Goal: Task Accomplishment & Management: Complete application form

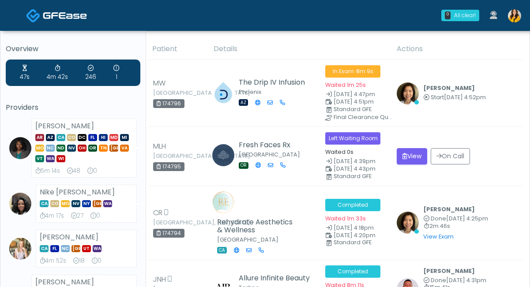
click at [517, 17] on img at bounding box center [514, 15] width 13 height 13
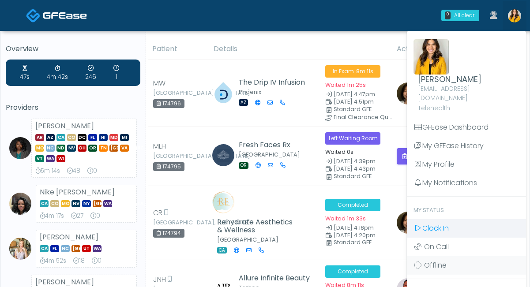
click at [418, 225] on icon at bounding box center [418, 228] width 9 height 7
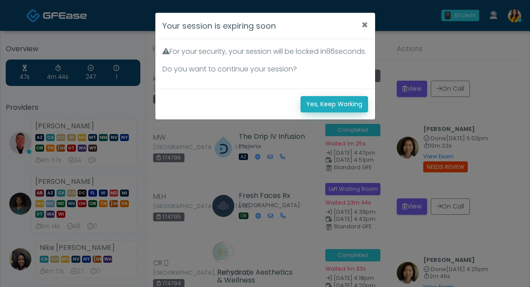
click at [329, 112] on button "Yes, Keep Working" at bounding box center [335, 104] width 68 height 16
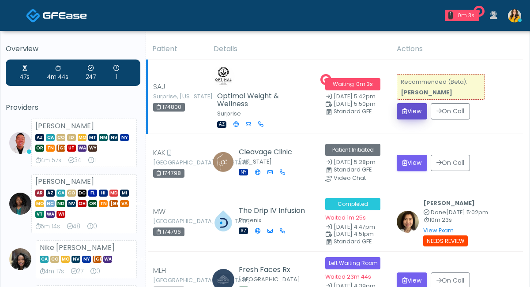
click at [405, 104] on button "View" at bounding box center [412, 111] width 30 height 16
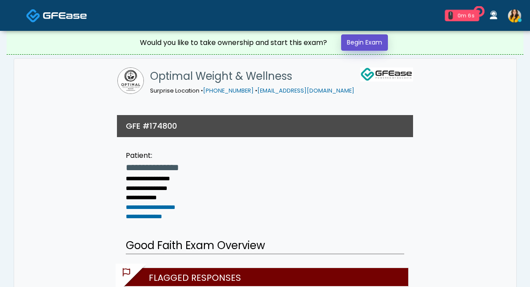
click at [370, 40] on link "Begin Exam" at bounding box center [364, 42] width 47 height 16
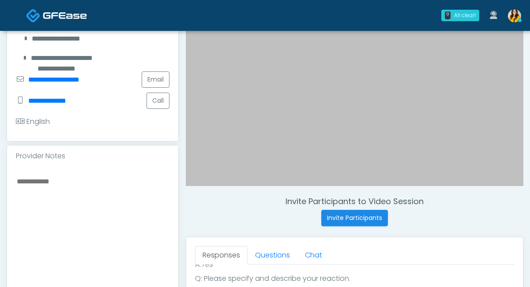
scroll to position [180, 0]
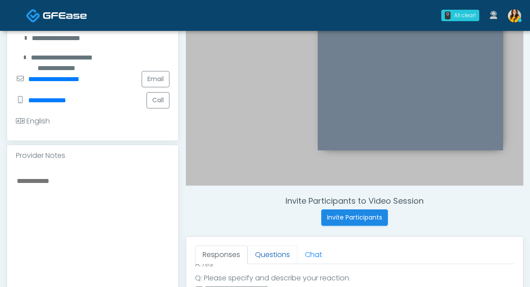
click at [267, 253] on link "Questions" at bounding box center [273, 255] width 50 height 19
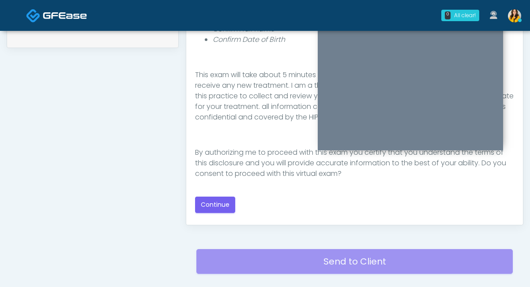
scroll to position [458, 0]
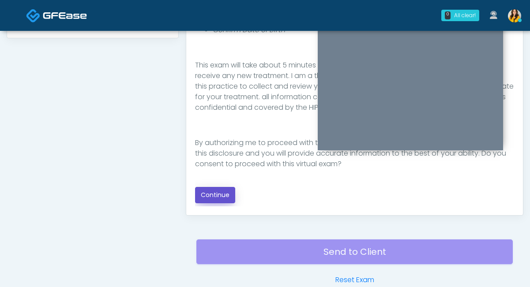
click at [224, 199] on button "Continue" at bounding box center [215, 195] width 40 height 16
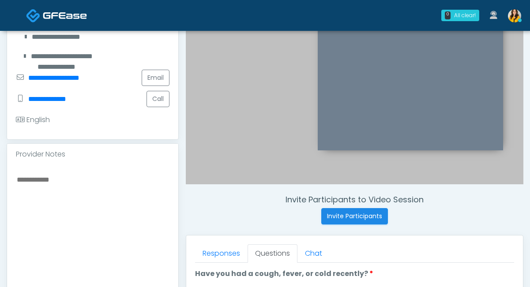
scroll to position [288, 0]
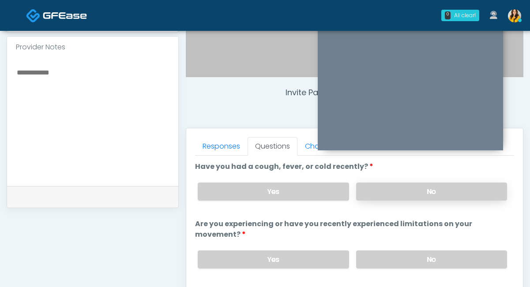
click at [404, 188] on label "No" at bounding box center [431, 192] width 151 height 18
click at [387, 259] on label "No" at bounding box center [431, 260] width 151 height 18
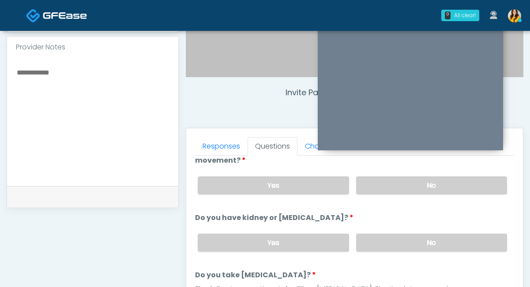
scroll to position [87, 0]
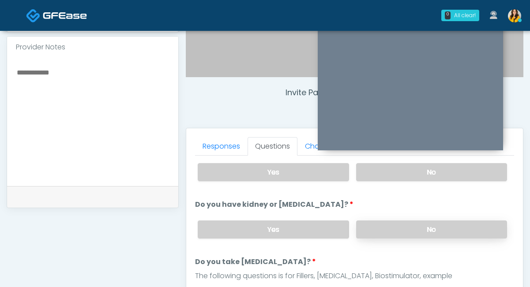
click at [381, 229] on label "No" at bounding box center [431, 230] width 151 height 18
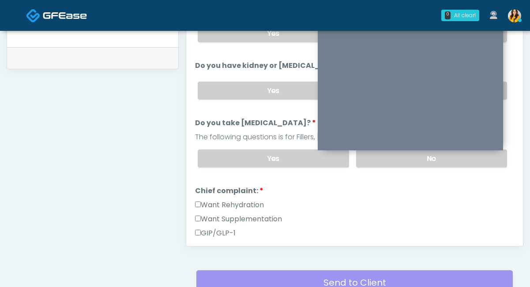
scroll to position [62, 0]
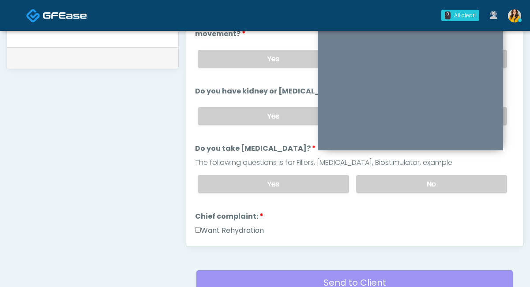
click at [378, 192] on div "Yes No" at bounding box center [353, 184] width 324 height 32
click at [384, 184] on label "No" at bounding box center [431, 184] width 151 height 18
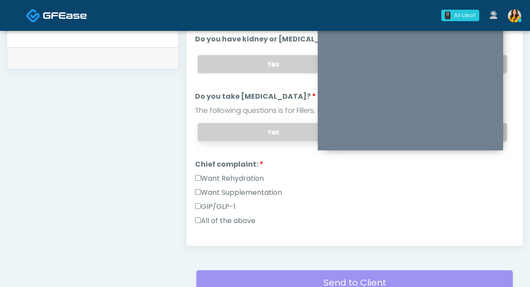
scroll to position [121, 0]
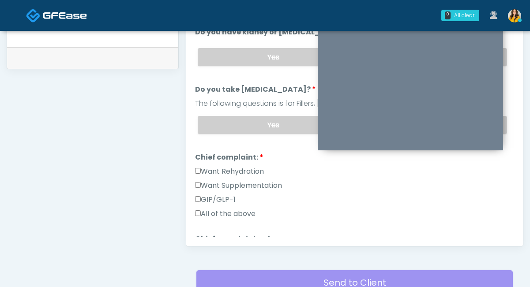
click at [219, 201] on label "GIP/GLP-1" at bounding box center [215, 200] width 41 height 11
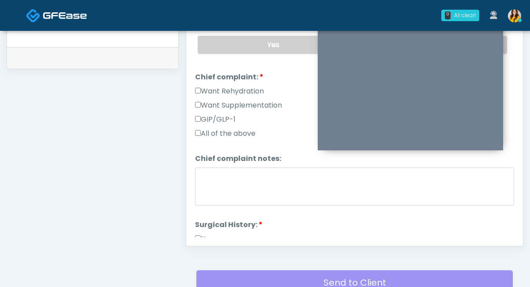
scroll to position [272, 0]
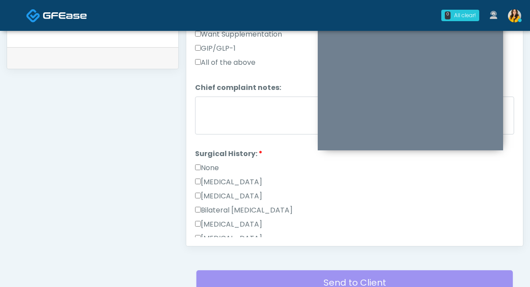
click at [224, 159] on li "Surgical History: Surgical History: None Cesarean Section Hysterectomy Bilatera…" at bounding box center [354, 248] width 319 height 198
click at [209, 165] on label "None" at bounding box center [207, 168] width 24 height 11
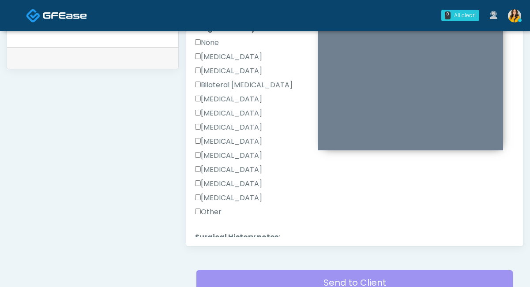
scroll to position [473, 0]
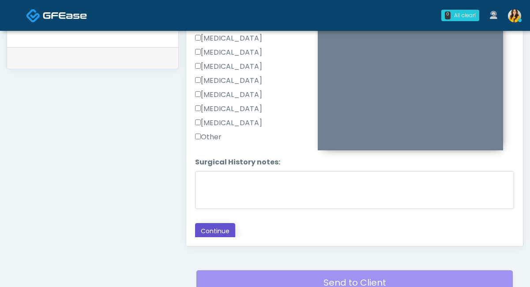
click at [210, 230] on button "Continue" at bounding box center [215, 231] width 40 height 16
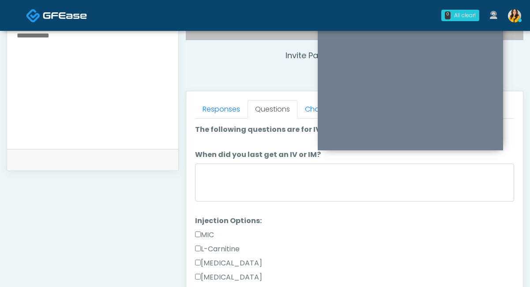
scroll to position [15, 0]
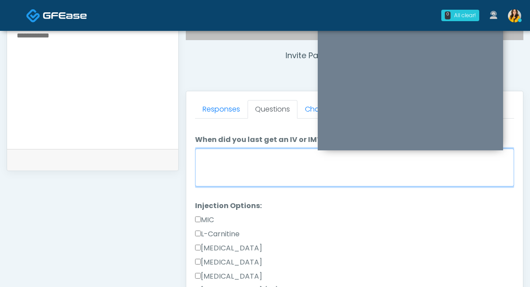
click at [254, 166] on textarea "When did you last get an IV or IM?" at bounding box center [354, 168] width 319 height 38
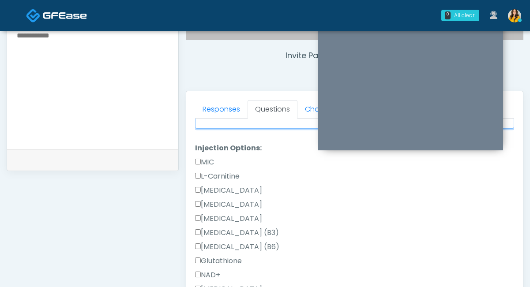
scroll to position [393, 0]
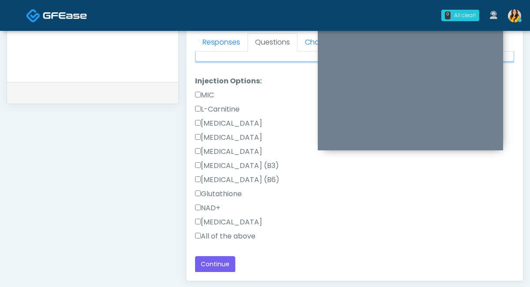
type textarea "*****"
click at [210, 236] on label "All of the above" at bounding box center [225, 236] width 60 height 11
click at [225, 263] on button "Continue" at bounding box center [215, 265] width 40 height 16
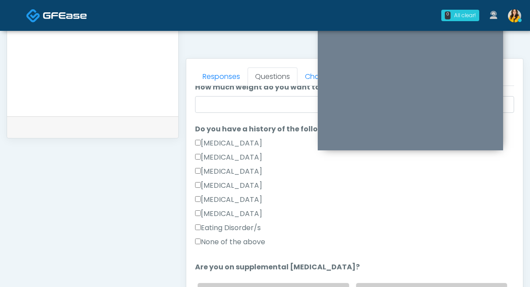
scroll to position [184, 0]
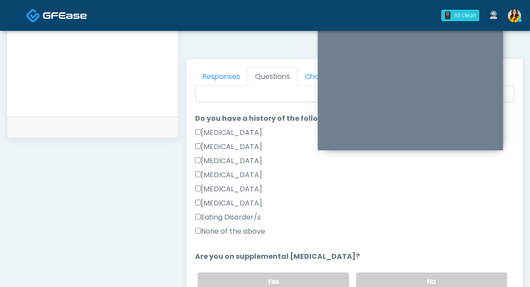
click at [259, 233] on label "None of the above" at bounding box center [230, 232] width 70 height 11
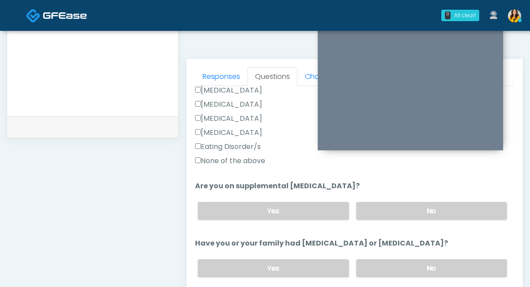
scroll to position [266, 0]
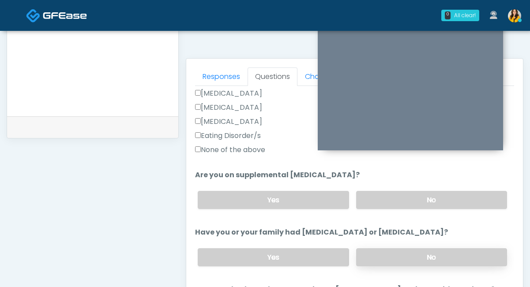
click at [370, 261] on label "No" at bounding box center [431, 258] width 151 height 18
click at [379, 189] on div "Yes No" at bounding box center [353, 200] width 324 height 32
click at [374, 200] on label "No" at bounding box center [431, 200] width 151 height 18
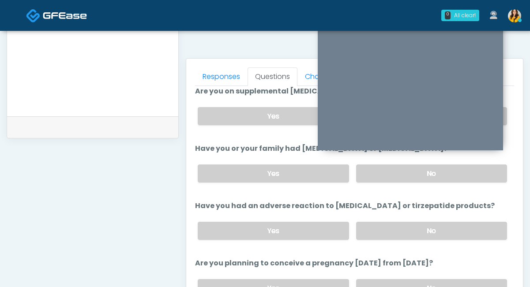
scroll to position [351, 0]
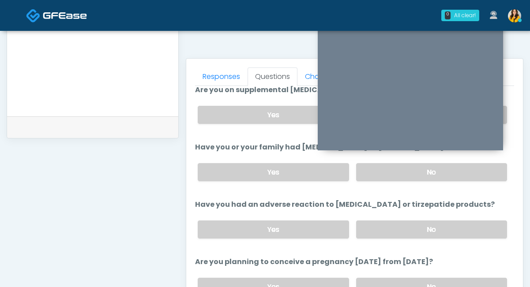
click at [382, 241] on div "Yes No" at bounding box center [353, 230] width 324 height 32
click at [372, 234] on label "No" at bounding box center [431, 230] width 151 height 18
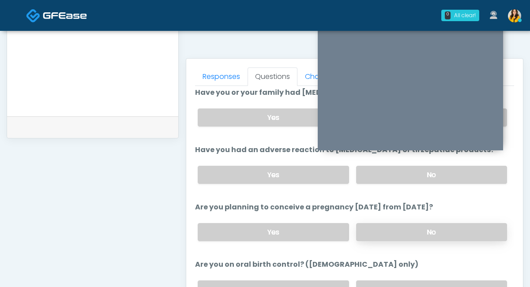
click at [365, 231] on label "No" at bounding box center [431, 232] width 151 height 18
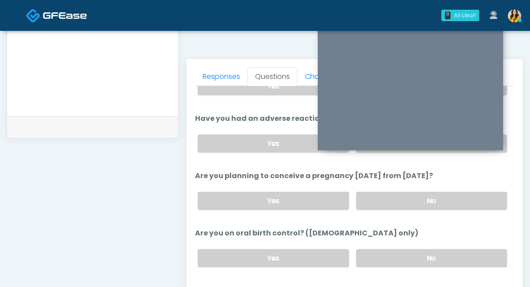
scroll to position [498, 0]
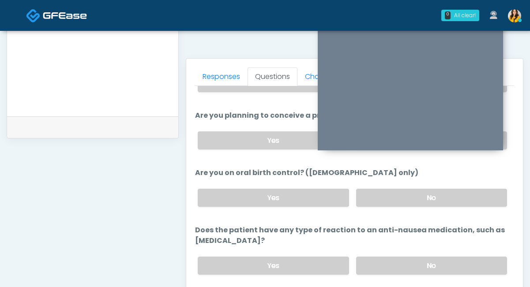
click at [380, 185] on div "Yes No" at bounding box center [353, 198] width 324 height 32
click at [374, 200] on label "No" at bounding box center [431, 198] width 151 height 18
click at [366, 278] on div "Yes No" at bounding box center [353, 266] width 324 height 32
click at [368, 267] on label "No" at bounding box center [431, 266] width 151 height 18
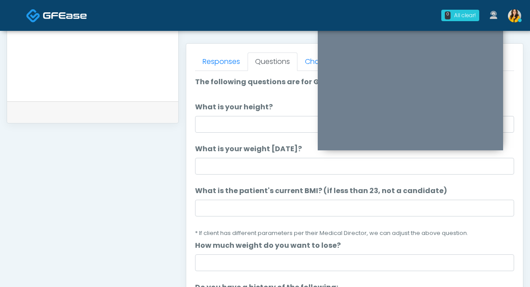
scroll to position [354, 0]
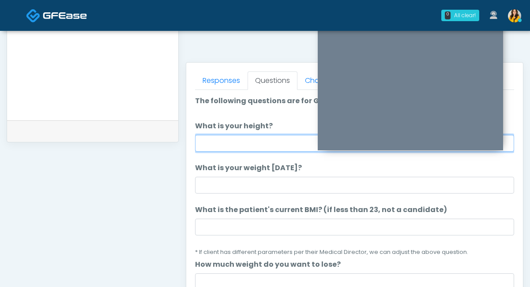
click at [248, 144] on input "What is your height?" at bounding box center [354, 143] width 319 height 17
type input "****"
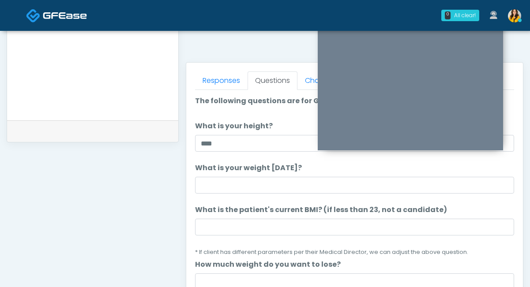
click at [230, 174] on li "What is your weight today? What is your weight today?" at bounding box center [354, 178] width 319 height 31
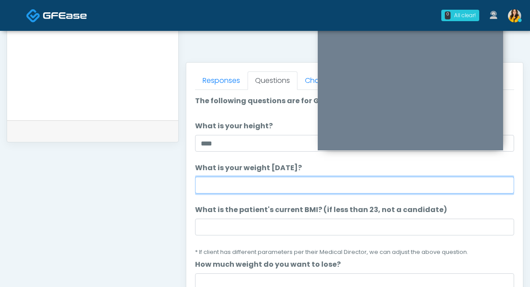
click at [221, 186] on input "What is your weight today?" at bounding box center [354, 185] width 319 height 17
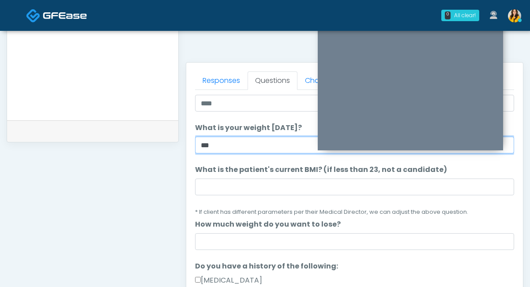
scroll to position [47, 0]
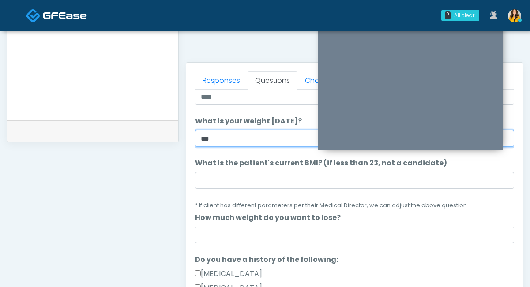
type input "***"
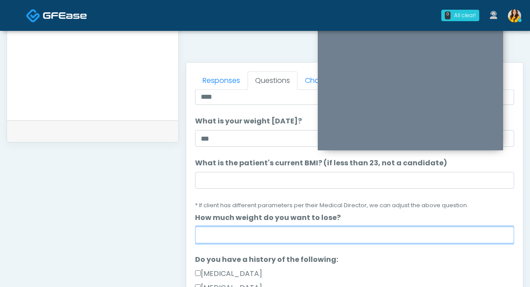
click at [225, 237] on input "How much weight do you want to lose?" at bounding box center [354, 235] width 319 height 17
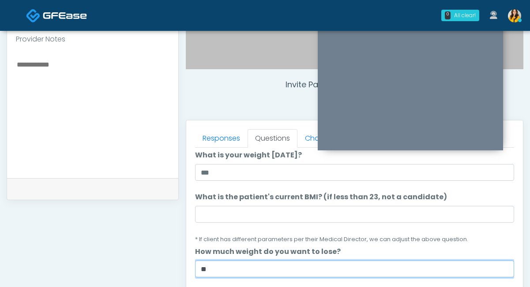
scroll to position [283, 0]
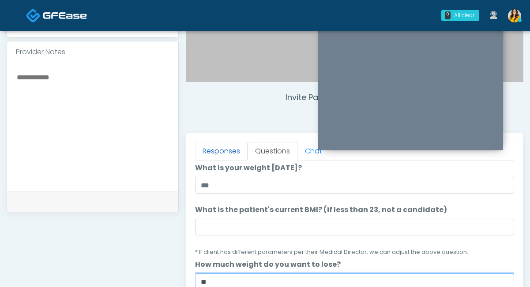
type input "**"
click at [228, 151] on link "Responses" at bounding box center [221, 151] width 53 height 19
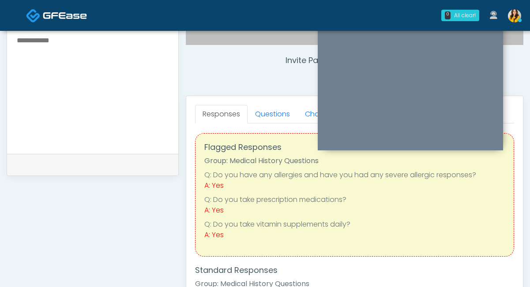
scroll to position [320, 0]
click at [271, 114] on link "Questions" at bounding box center [273, 115] width 50 height 19
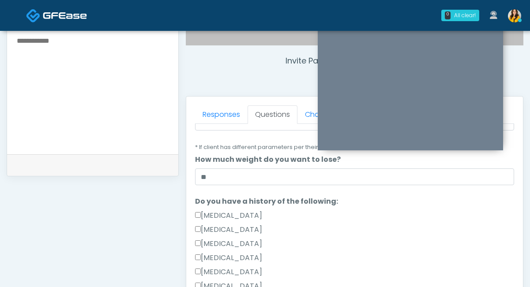
scroll to position [73, 0]
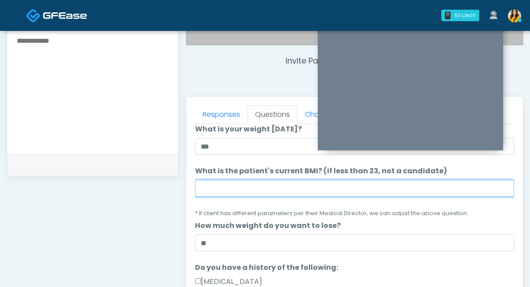
click at [219, 192] on input "What is the patient's current BMI? (if less than 23, not a candidate)" at bounding box center [354, 188] width 319 height 17
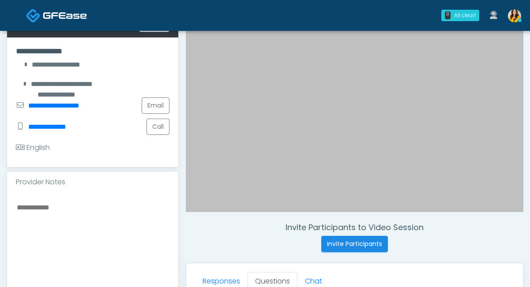
scroll to position [153, 0]
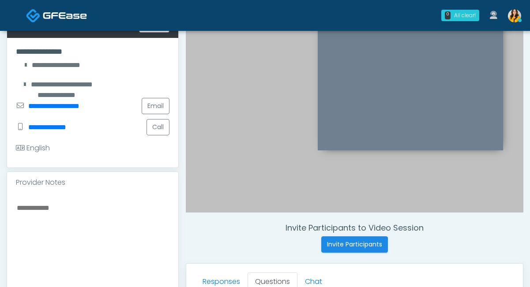
type input "****"
click at [66, 211] on textarea at bounding box center [93, 256] width 154 height 108
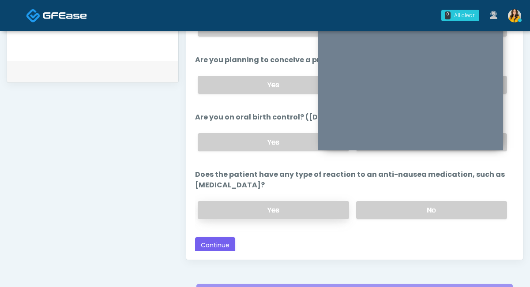
scroll to position [415, 0]
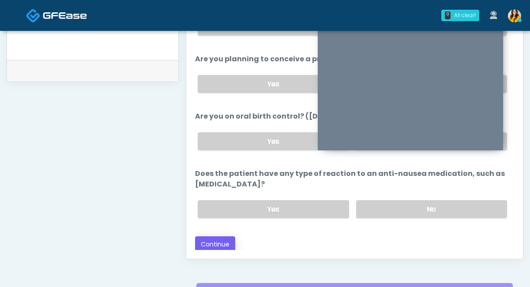
type textarea "**********"
click at [227, 242] on button "Continue" at bounding box center [215, 245] width 40 height 16
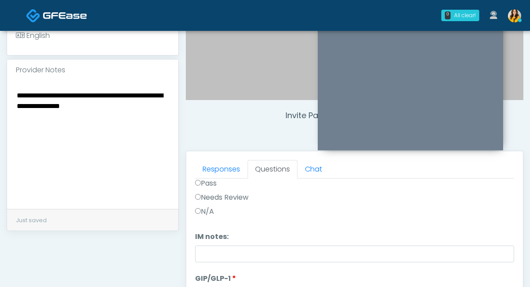
scroll to position [0, 0]
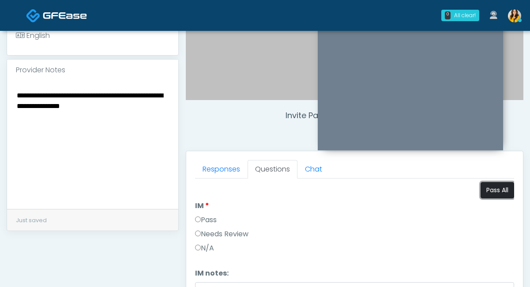
click at [496, 193] on button "Pass All" at bounding box center [498, 190] width 34 height 16
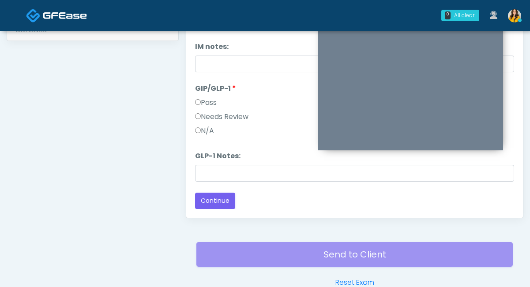
scroll to position [471, 0]
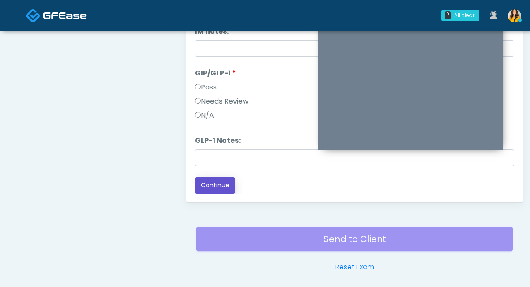
click at [219, 183] on button "Continue" at bounding box center [215, 186] width 40 height 16
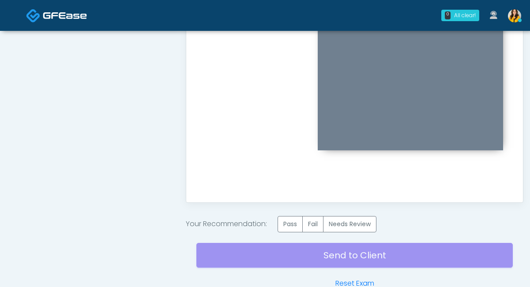
scroll to position [0, 0]
click at [294, 227] on label "Pass" at bounding box center [290, 224] width 25 height 16
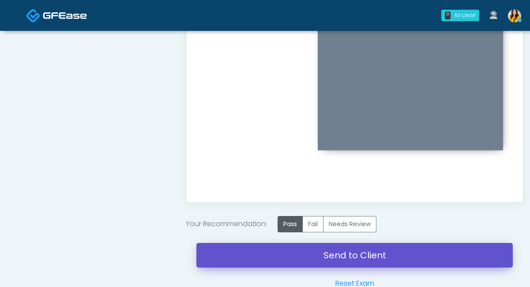
click at [367, 256] on link "Send to Client" at bounding box center [354, 255] width 317 height 25
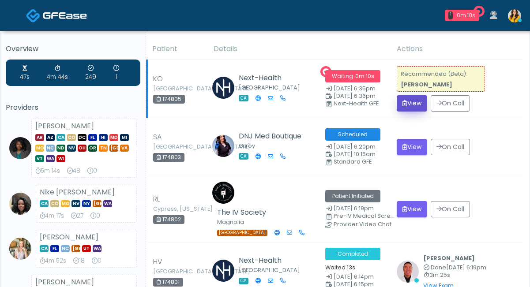
click at [409, 104] on button "View" at bounding box center [412, 103] width 30 height 16
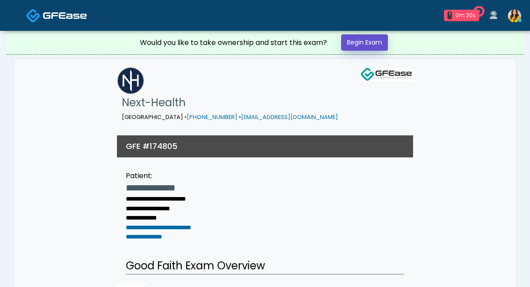
click at [365, 45] on link "Begin Exam" at bounding box center [364, 42] width 47 height 16
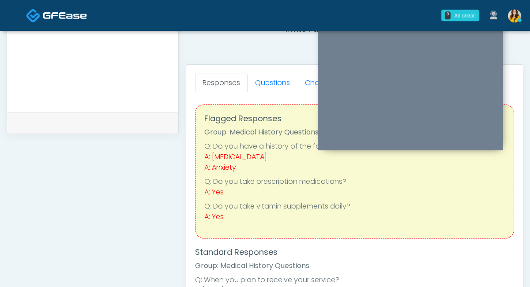
scroll to position [339, 0]
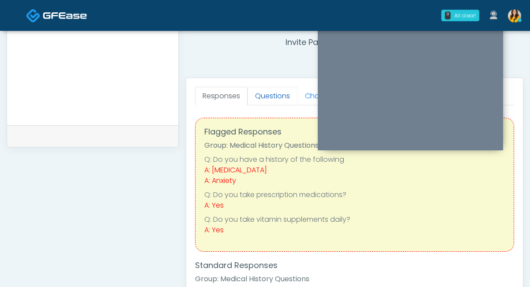
click at [276, 105] on link "Questions" at bounding box center [273, 96] width 50 height 19
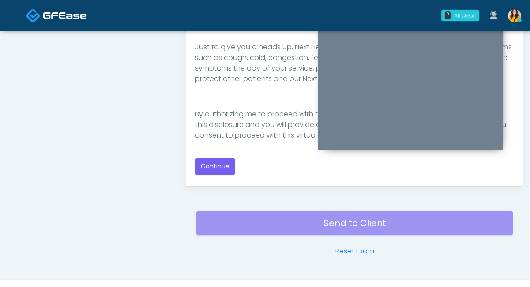
scroll to position [505, 0]
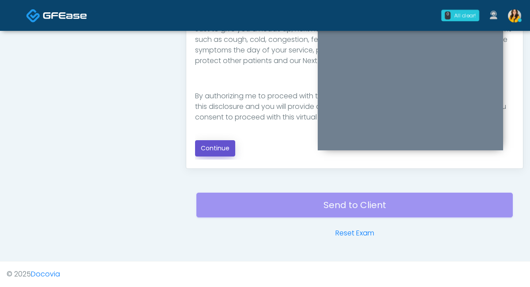
click at [218, 146] on button "Continue" at bounding box center [215, 148] width 40 height 16
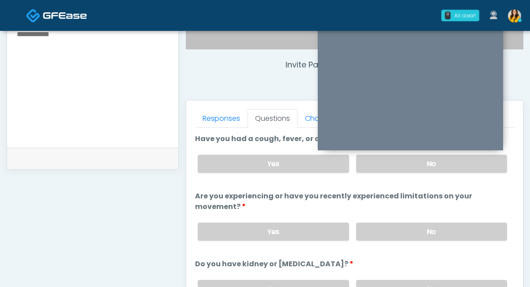
scroll to position [297, 0]
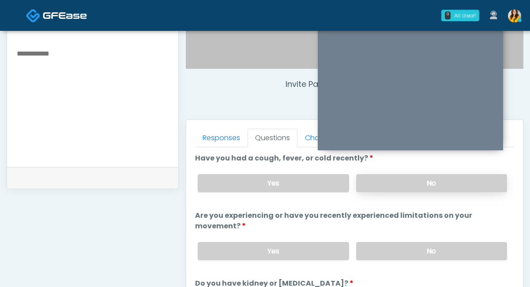
click at [397, 185] on label "No" at bounding box center [431, 183] width 151 height 18
click at [388, 252] on label "No" at bounding box center [431, 251] width 151 height 18
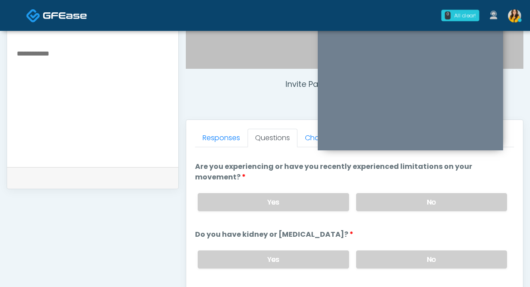
scroll to position [61, 0]
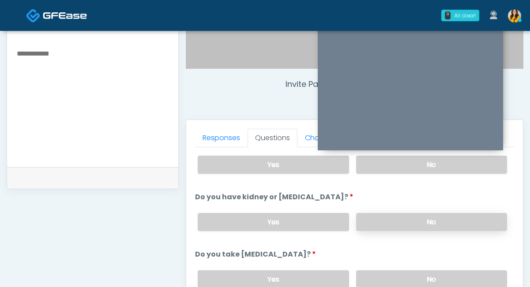
click at [378, 221] on label "No" at bounding box center [431, 222] width 151 height 18
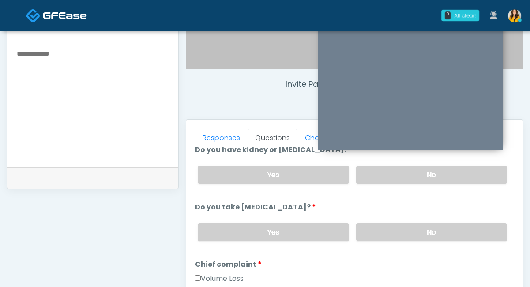
scroll to position [144, 0]
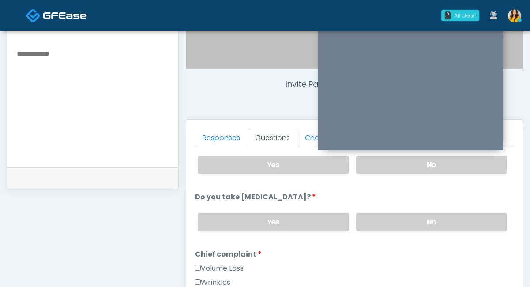
click at [381, 212] on div "Yes No" at bounding box center [353, 222] width 324 height 32
click at [372, 226] on label "No" at bounding box center [431, 222] width 151 height 18
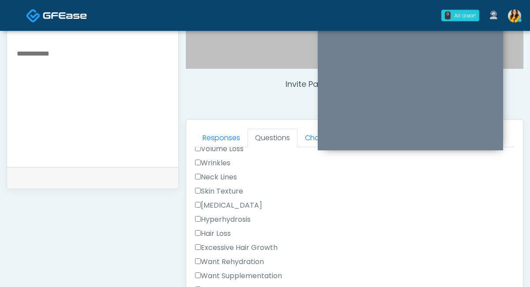
scroll to position [289, 0]
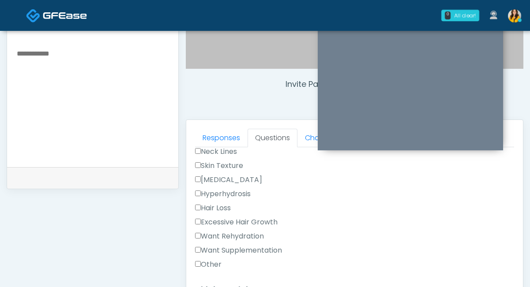
click at [264, 234] on label "Want Rehydration" at bounding box center [229, 236] width 69 height 11
click at [262, 248] on label "Want Supplementation" at bounding box center [238, 250] width 87 height 11
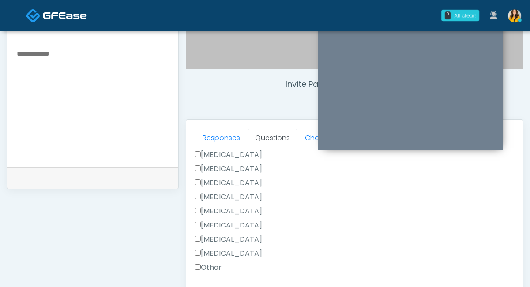
scroll to position [346, 0]
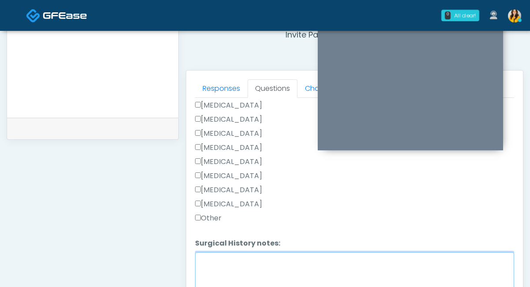
click at [233, 253] on textarea "Surgical History notes:" at bounding box center [354, 272] width 319 height 38
click at [217, 261] on textarea "**********" at bounding box center [354, 272] width 319 height 38
click at [286, 258] on textarea "**********" at bounding box center [354, 272] width 319 height 38
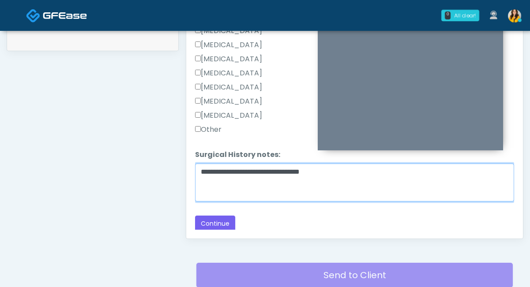
scroll to position [453, 0]
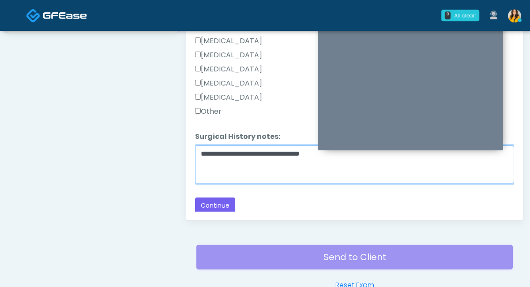
type textarea "**********"
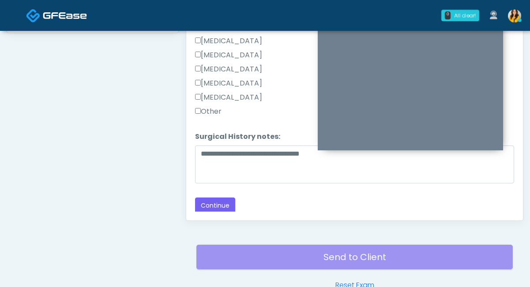
click at [229, 212] on div "Responses Questions Chat Good Faith Exam Script Good Faith Exam Script INTRODUC…" at bounding box center [354, 92] width 337 height 257
click at [222, 207] on button "Continue" at bounding box center [215, 206] width 40 height 16
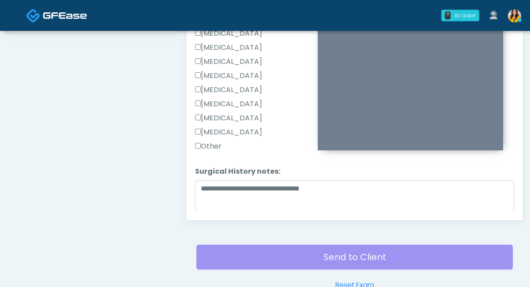
click at [205, 148] on label "Other" at bounding box center [208, 146] width 26 height 11
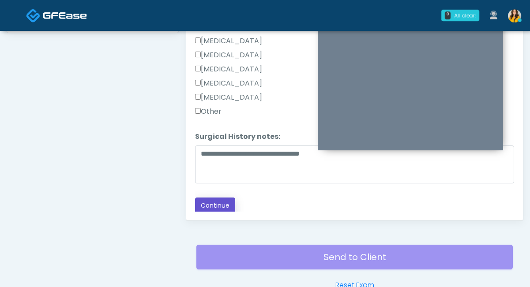
click at [226, 201] on button "Continue" at bounding box center [215, 206] width 40 height 16
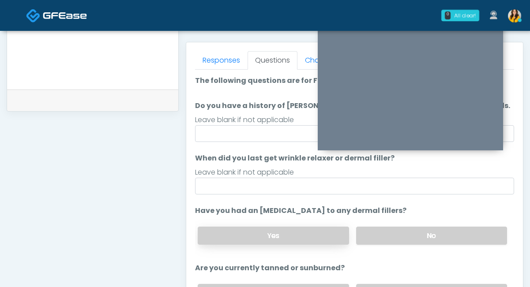
scroll to position [365, 0]
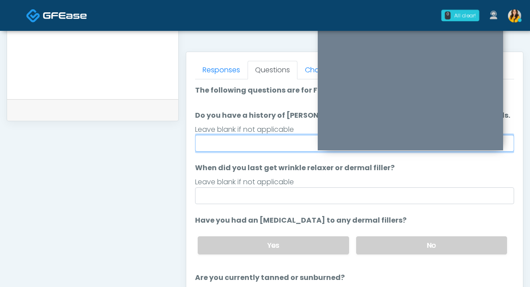
click at [206, 143] on input "Do you have a history of Guillain's barre or ALS? If so, please provide details." at bounding box center [354, 143] width 319 height 17
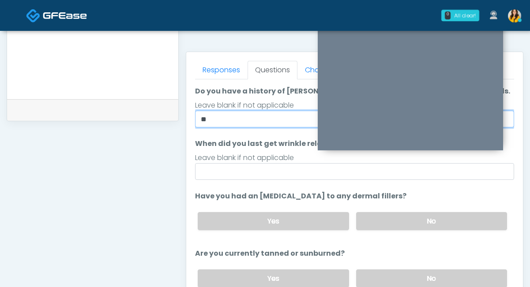
scroll to position [48, 0]
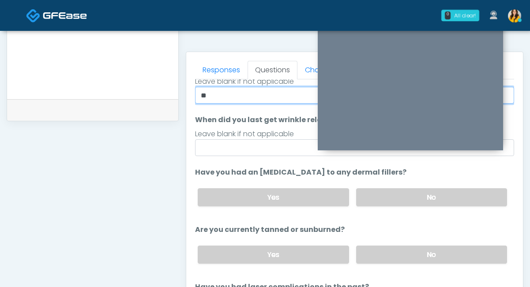
type input "**"
click at [213, 126] on li "When did you last get wrinkle relaxer or dermal filler? When did you last get w…" at bounding box center [354, 136] width 319 height 42
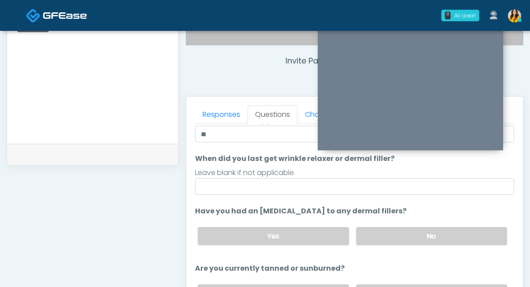
scroll to position [319, 0]
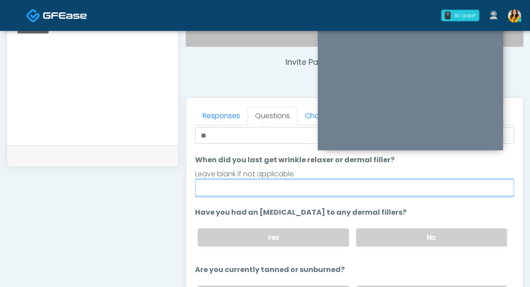
click at [249, 187] on input "When did you last get wrinkle relaxer or dermal filler?" at bounding box center [354, 188] width 319 height 17
type input "*****"
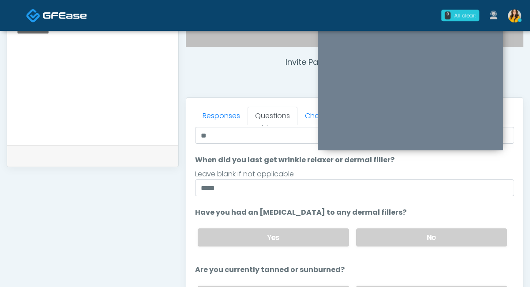
click at [372, 212] on label "Have you had an allergic response to any dermal fillers?" at bounding box center [301, 213] width 212 height 11
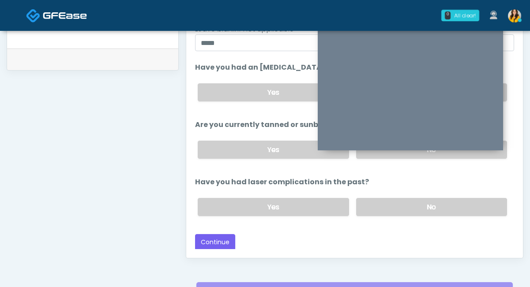
scroll to position [419, 0]
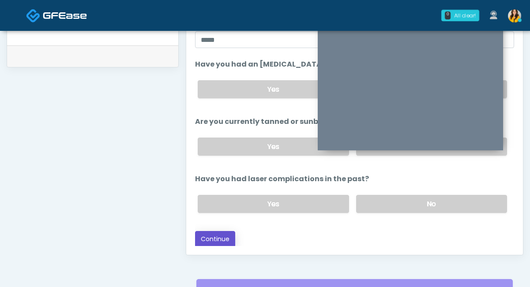
click at [219, 232] on button "Continue" at bounding box center [215, 239] width 40 height 16
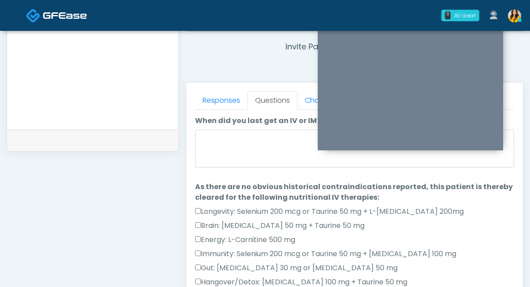
scroll to position [334, 0]
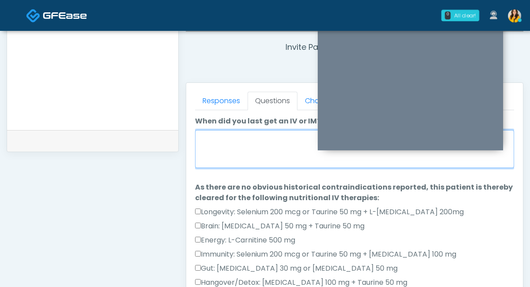
click at [234, 148] on textarea "When did you last get an IV or IM?" at bounding box center [354, 149] width 319 height 38
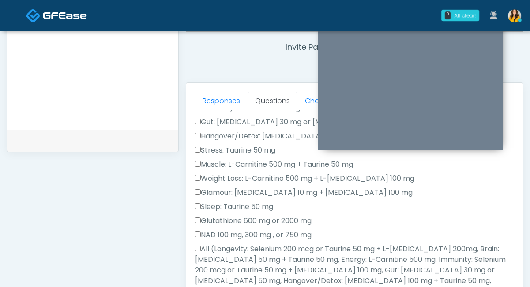
scroll to position [214, 0]
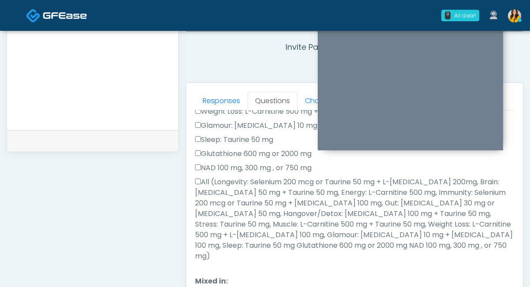
type textarea "**********"
click at [234, 185] on label "All (Longevity: Selenium 200 mcg or Taurine 50 mg + L-Arginine 200mg, Brain: Gl…" at bounding box center [354, 219] width 319 height 85
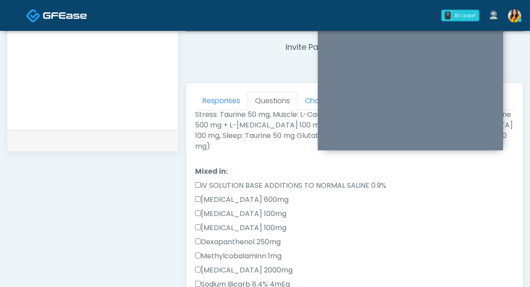
scroll to position [324, 0]
click at [239, 180] on label "IV SOLUTION BASE ADDITIONS TO NORMAL SALINE 0.9%" at bounding box center [290, 185] width 191 height 11
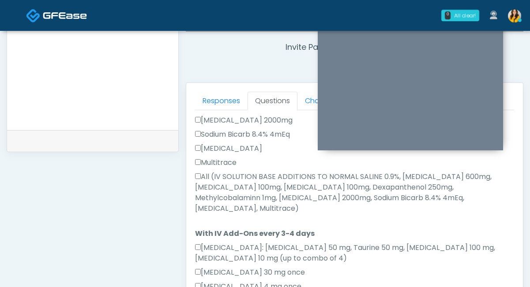
click at [232, 176] on label "All (IV SOLUTION BASE ADDITIONS TO NORMAL SALINE 0.9%, Magnesium Chloride 600mg…" at bounding box center [354, 193] width 319 height 42
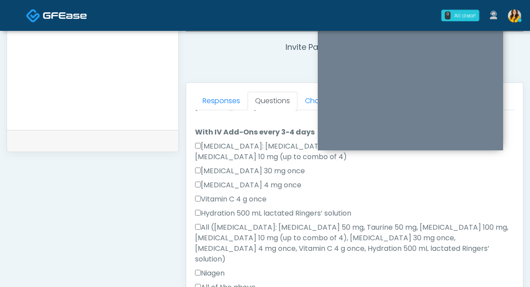
click at [221, 283] on label "All of the above" at bounding box center [225, 288] width 60 height 11
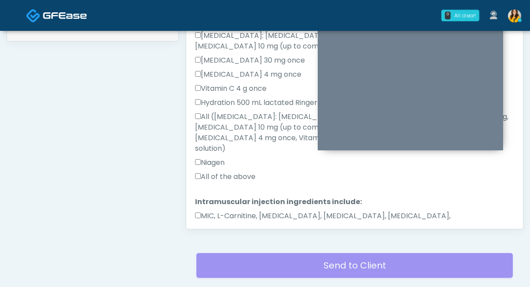
click at [232, 211] on label "MIC, L-Carnitine, Methylcobalamin, Glycine, B-Complex, Lycine, Biotin, Vitamin …" at bounding box center [354, 221] width 319 height 21
click at [216, 247] on button "Continue" at bounding box center [215, 255] width 40 height 16
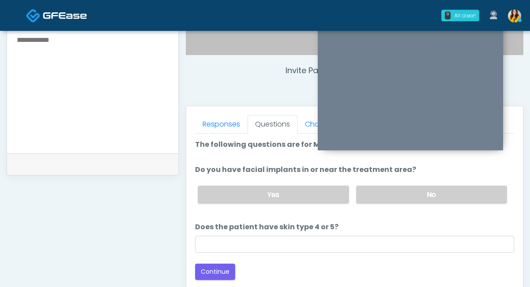
scroll to position [306, 0]
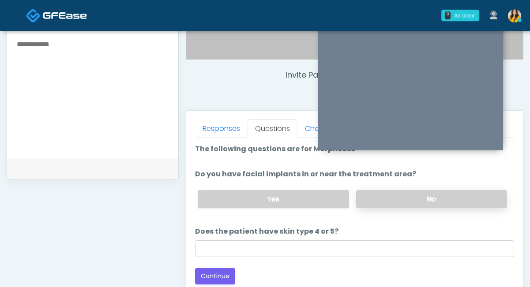
click at [366, 195] on label "No" at bounding box center [431, 199] width 151 height 18
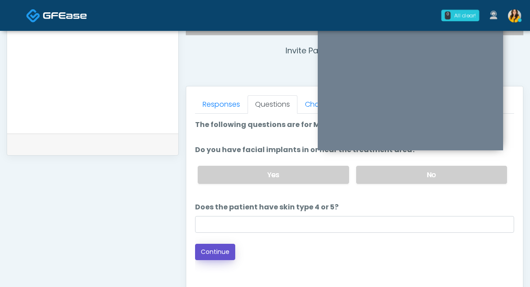
click at [215, 253] on button "Continue" at bounding box center [215, 252] width 40 height 16
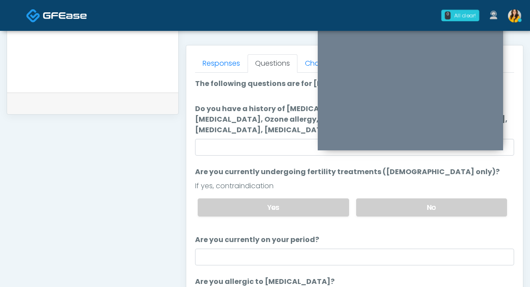
scroll to position [0, 0]
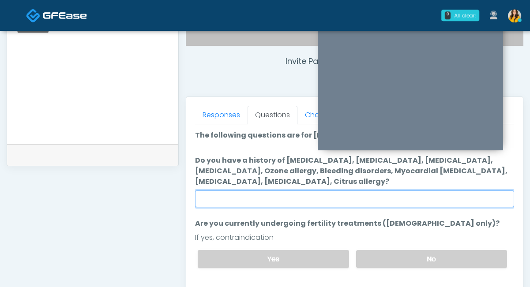
click at [268, 206] on input "Do you have a history of Hyperthyroidism, Hypotension, Hypocalcemia, Hypoglycem…" at bounding box center [354, 199] width 319 height 17
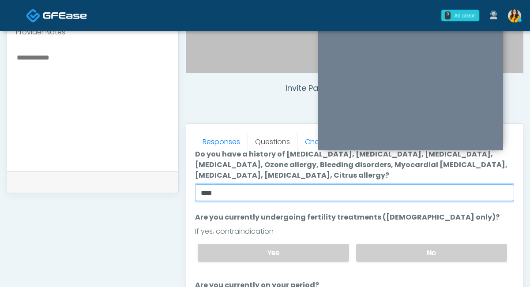
scroll to position [56, 0]
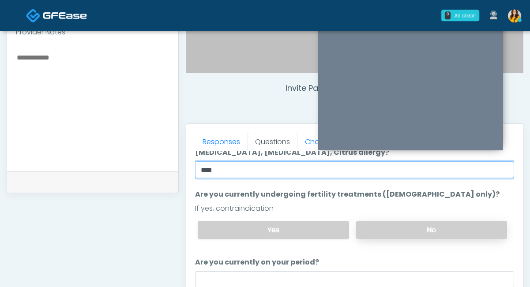
type input "****"
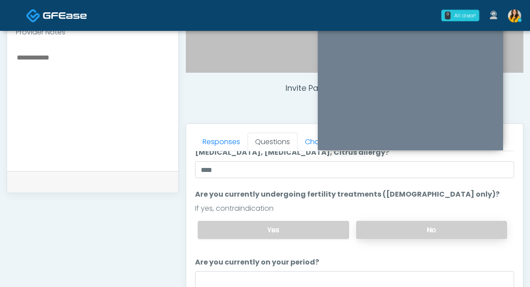
click at [370, 234] on label "No" at bounding box center [431, 230] width 151 height 18
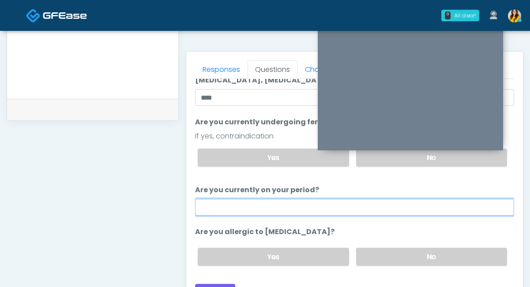
click at [273, 210] on input "Are you currently on your period?" at bounding box center [354, 207] width 319 height 17
type input "**"
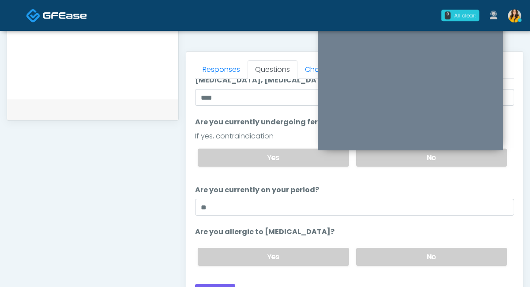
click at [377, 236] on li "Are you allergic to Heparin? Are you allergic to Heparin? Yes No" at bounding box center [354, 250] width 319 height 46
click at [374, 261] on label "No" at bounding box center [431, 257] width 151 height 18
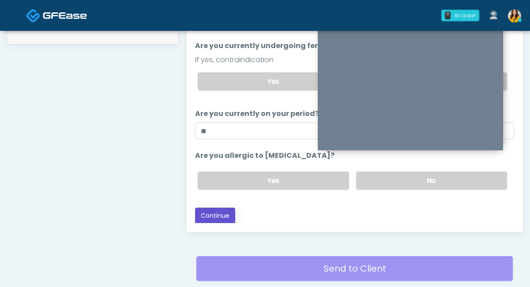
click at [208, 217] on button "Continue" at bounding box center [215, 216] width 40 height 16
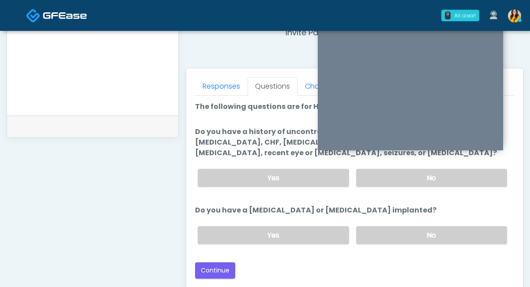
scroll to position [344, 0]
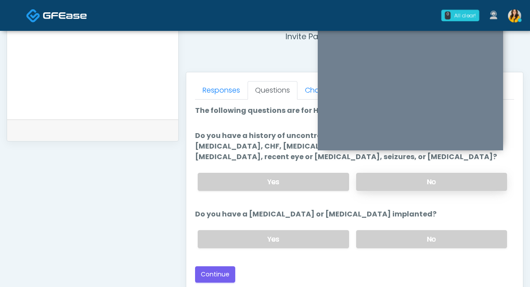
click at [367, 186] on label "No" at bounding box center [431, 182] width 151 height 18
click at [386, 234] on label "No" at bounding box center [431, 239] width 151 height 18
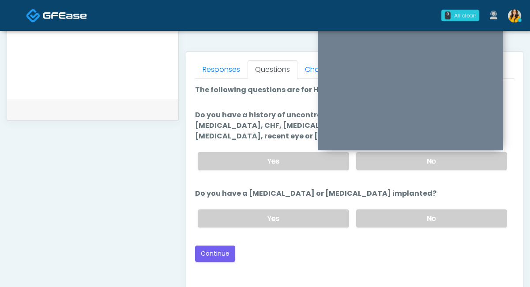
scroll to position [366, 0]
click at [220, 245] on button "Continue" at bounding box center [215, 253] width 40 height 16
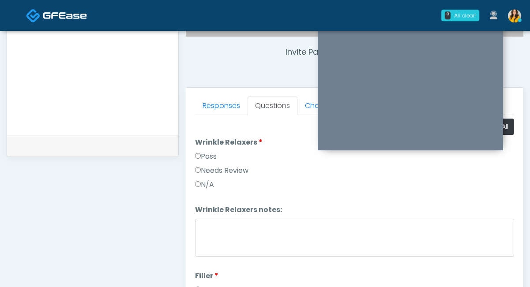
scroll to position [268, 0]
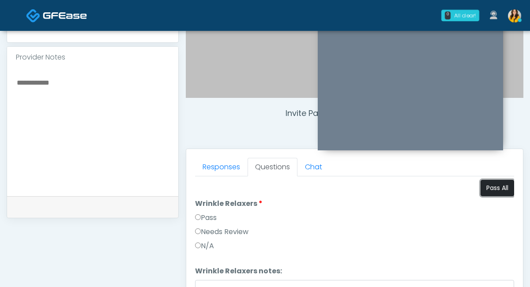
click at [491, 183] on button "Pass All" at bounding box center [498, 188] width 34 height 16
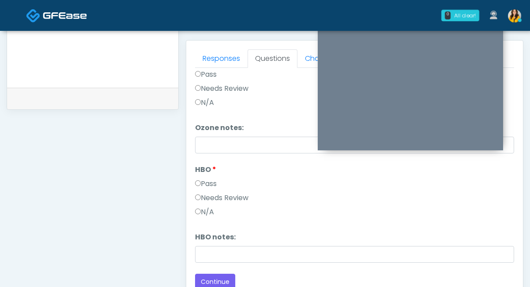
scroll to position [415, 0]
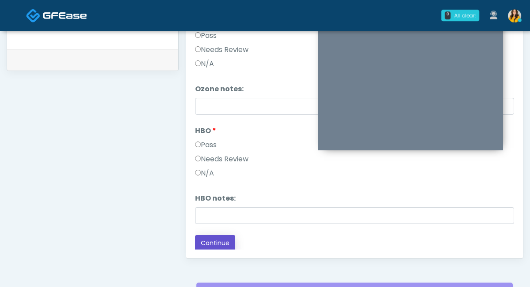
click at [198, 244] on button "Continue" at bounding box center [215, 243] width 40 height 16
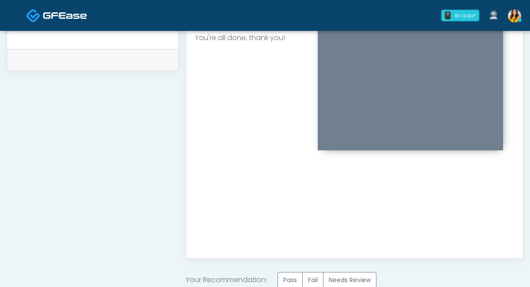
scroll to position [0, 0]
click at [298, 274] on label "Pass" at bounding box center [290, 280] width 25 height 16
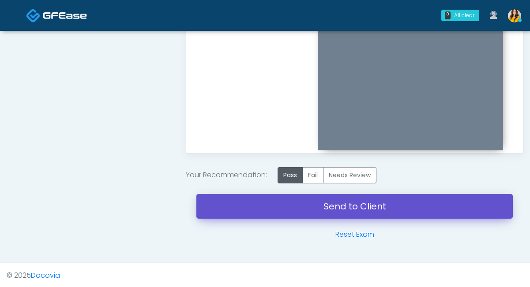
click at [296, 206] on link "Send to Client" at bounding box center [354, 206] width 317 height 25
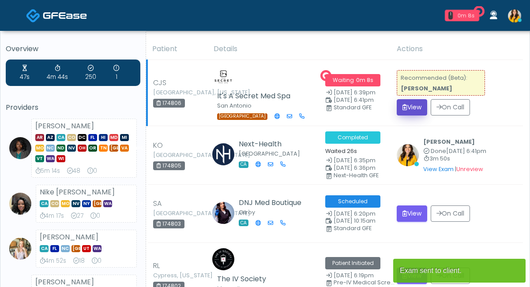
click at [413, 103] on button "View" at bounding box center [412, 107] width 30 height 16
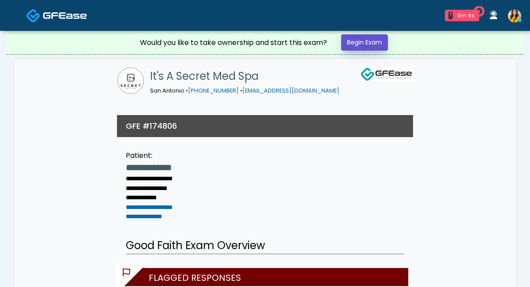
click at [376, 46] on link "Begin Exam" at bounding box center [364, 42] width 47 height 16
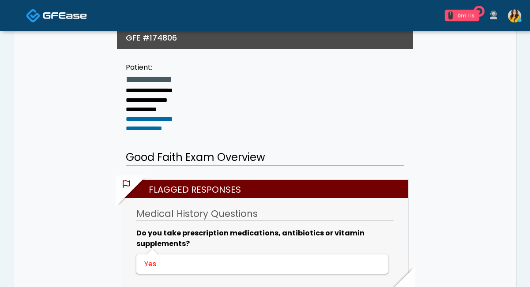
scroll to position [145, 0]
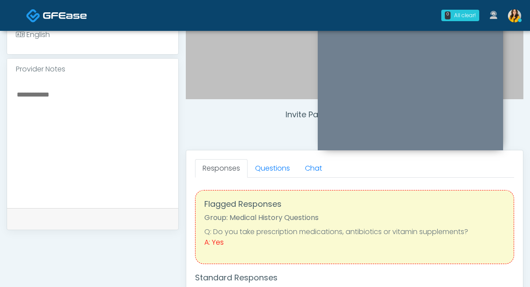
scroll to position [260, 0]
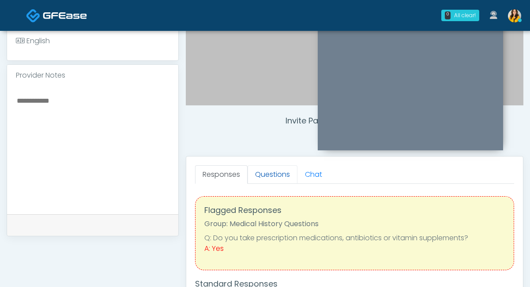
click at [271, 178] on link "Questions" at bounding box center [273, 175] width 50 height 19
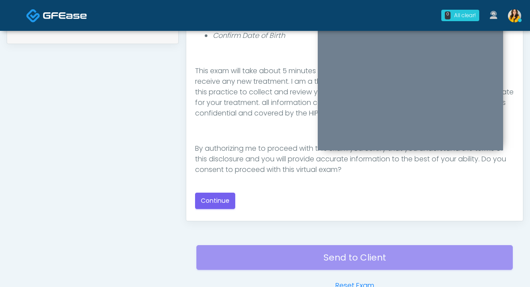
scroll to position [457, 0]
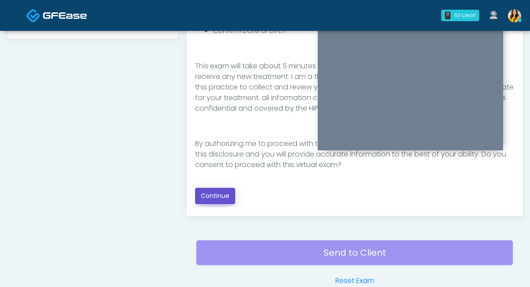
click at [227, 198] on button "Continue" at bounding box center [215, 196] width 40 height 16
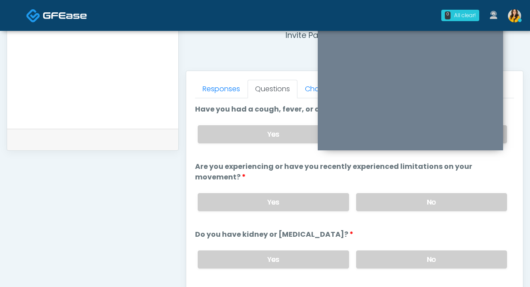
scroll to position [296, 0]
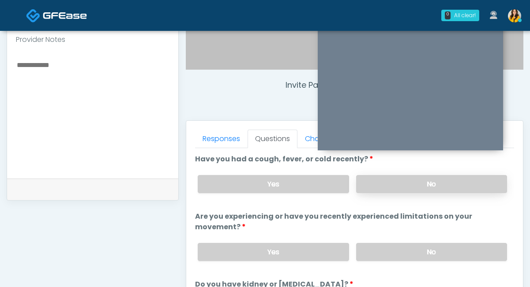
click at [379, 183] on label "No" at bounding box center [431, 184] width 151 height 18
click at [373, 261] on div "Yes No" at bounding box center [353, 252] width 324 height 32
click at [386, 243] on label "No" at bounding box center [431, 252] width 151 height 18
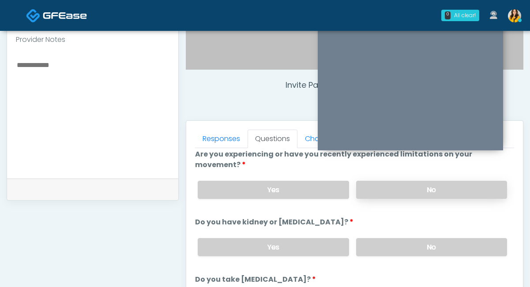
scroll to position [86, 0]
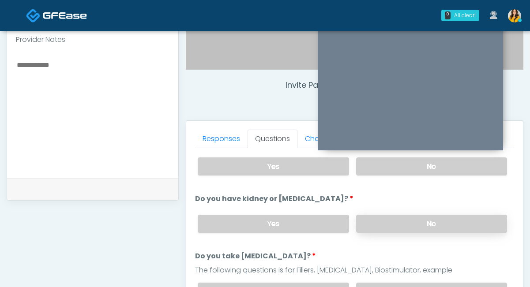
click at [374, 228] on label "No" at bounding box center [431, 224] width 151 height 18
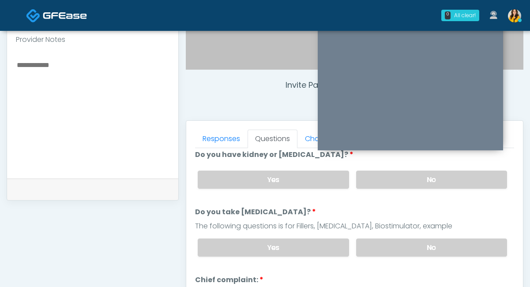
scroll to position [132, 0]
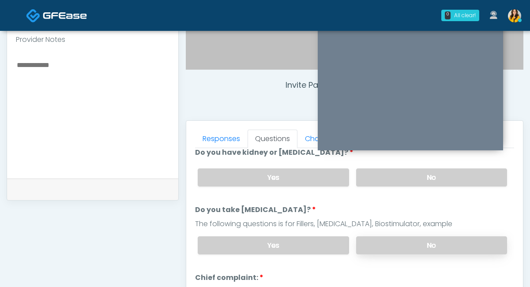
click at [380, 244] on label "No" at bounding box center [431, 246] width 151 height 18
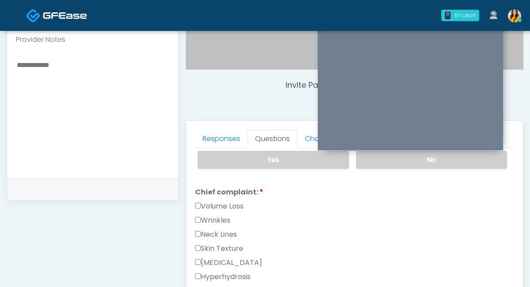
scroll to position [234, 0]
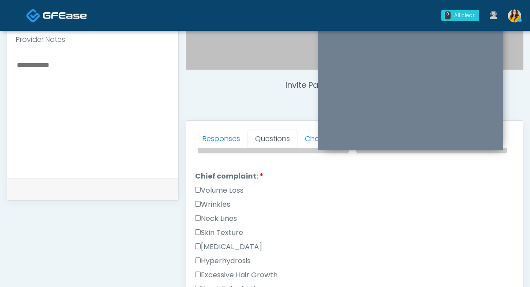
click at [230, 234] on label "Skin Texture" at bounding box center [219, 233] width 48 height 11
click at [240, 251] on div "Hyperpigmentation" at bounding box center [354, 249] width 319 height 14
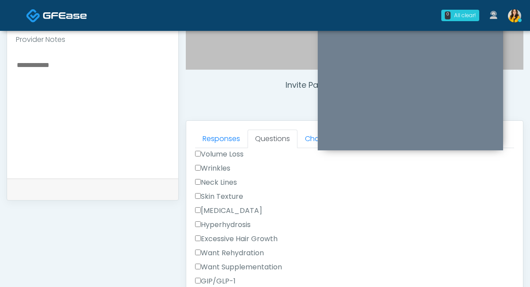
scroll to position [277, 0]
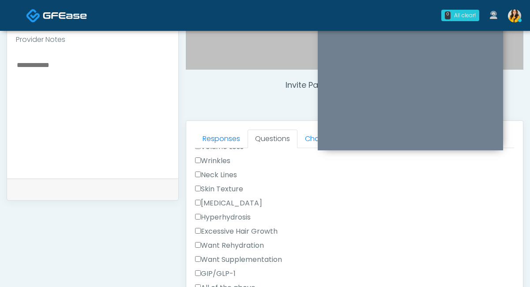
click at [240, 204] on label "Hyperpigmentation" at bounding box center [228, 203] width 67 height 11
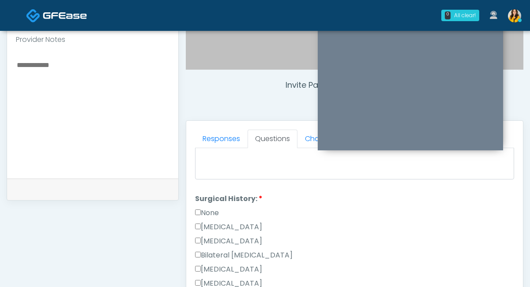
scroll to position [480, 0]
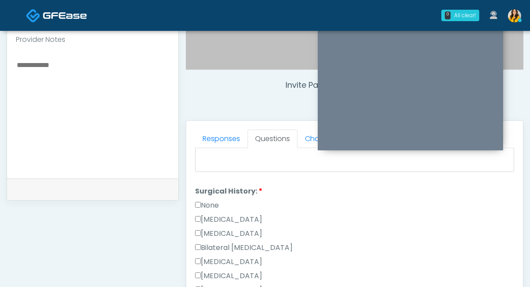
click at [209, 198] on li "Surgical History: Surgical History: None Cesarean Section Hysterectomy Bilatera…" at bounding box center [354, 285] width 319 height 198
click at [215, 206] on label "None" at bounding box center [207, 205] width 24 height 11
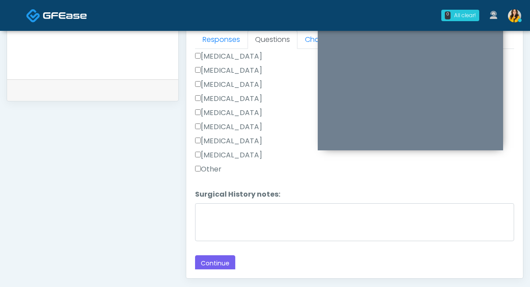
scroll to position [399, 0]
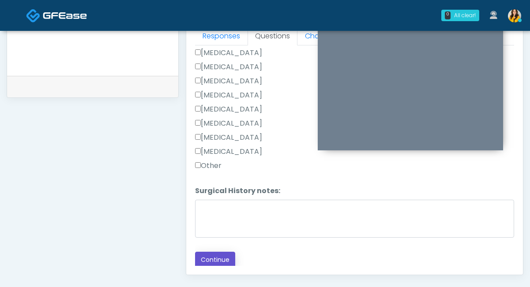
click at [219, 260] on button "Continue" at bounding box center [215, 260] width 40 height 16
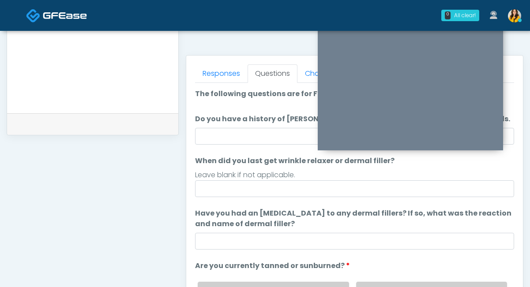
scroll to position [345, 0]
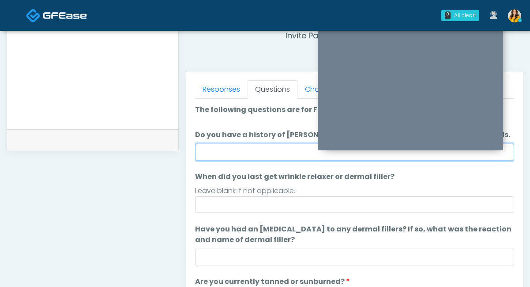
click at [253, 155] on input "Do you have a history of Guillain's barre or ALS? If so, please provide details." at bounding box center [354, 152] width 319 height 17
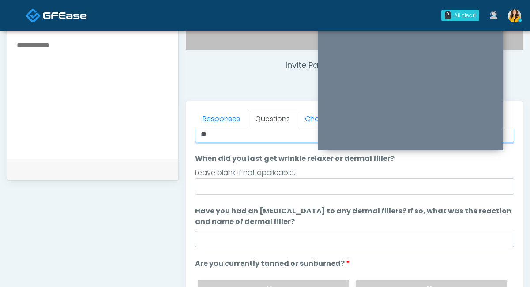
scroll to position [91, 0]
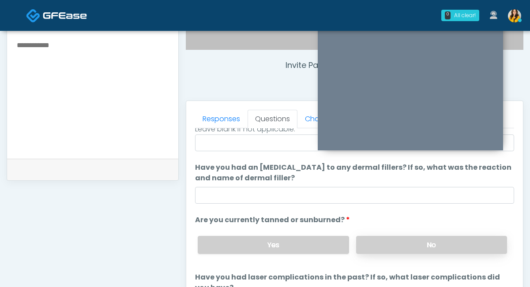
type input "**"
click at [397, 244] on label "No" at bounding box center [431, 245] width 151 height 18
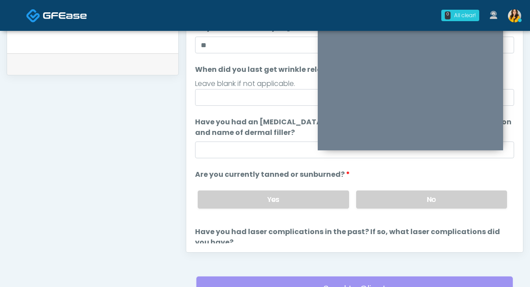
scroll to position [0, 0]
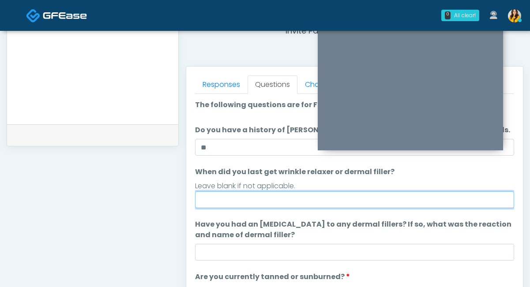
click at [231, 197] on input "When did you last get wrinkle relaxer or dermal filler?" at bounding box center [354, 200] width 319 height 17
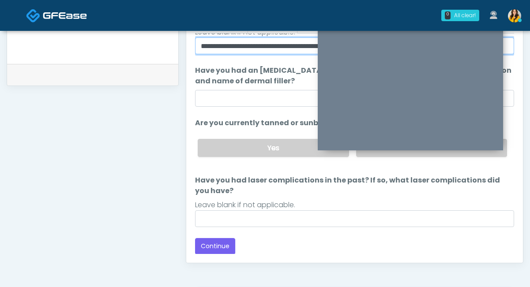
scroll to position [421, 0]
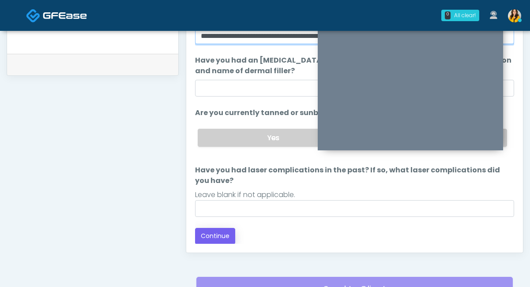
type input "**********"
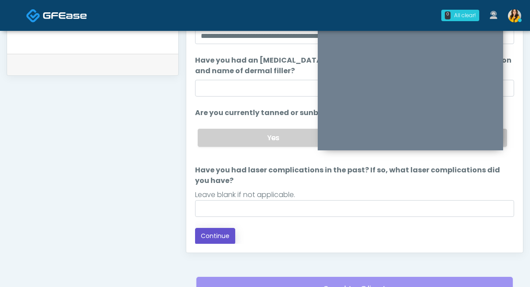
click at [227, 239] on button "Continue" at bounding box center [215, 236] width 40 height 16
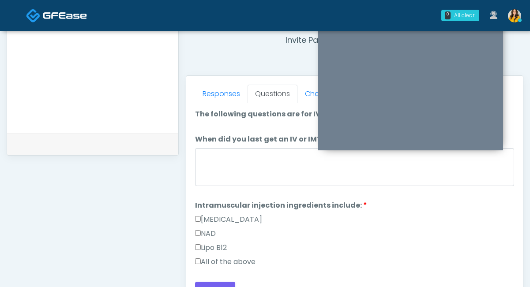
scroll to position [326, 0]
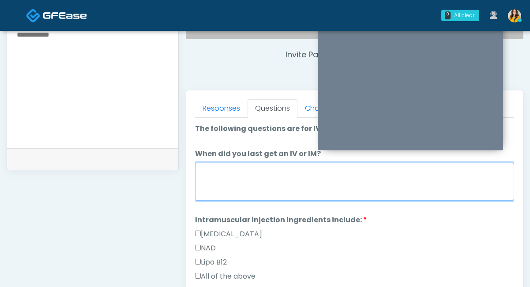
click at [257, 178] on textarea "When did you last get an IV or IM?" at bounding box center [354, 182] width 319 height 38
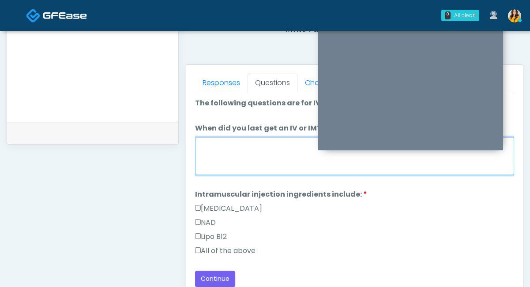
scroll to position [354, 0]
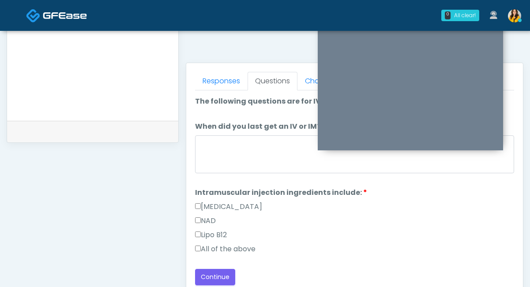
click at [213, 248] on label "All of the above" at bounding box center [225, 249] width 60 height 11
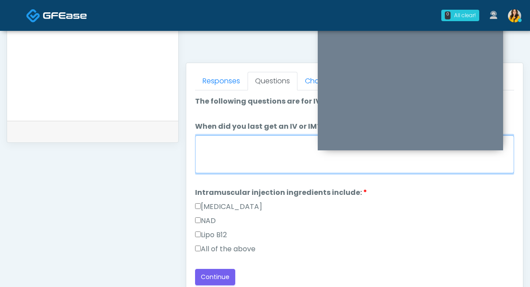
click at [235, 145] on textarea "When did you last get an IV or IM?" at bounding box center [354, 155] width 319 height 38
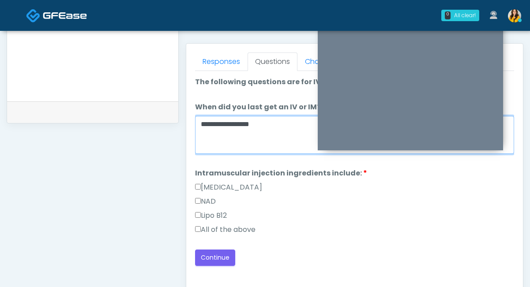
scroll to position [374, 0]
type textarea "**********"
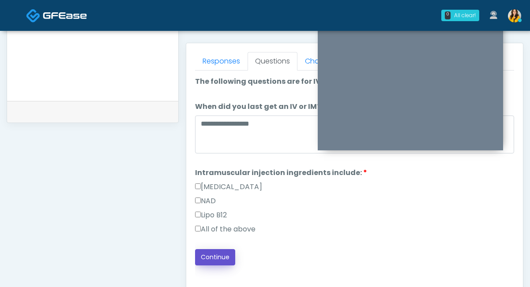
click at [213, 261] on button "Continue" at bounding box center [215, 257] width 40 height 16
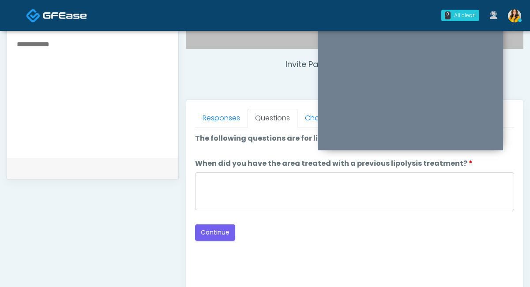
scroll to position [297, 0]
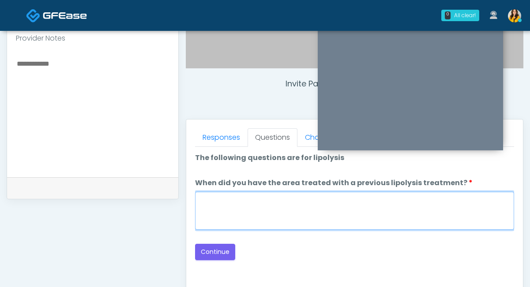
click at [258, 219] on textarea "When did you have the area treated with a previous lipolysis treatment?" at bounding box center [354, 211] width 319 height 38
type textarea "*****"
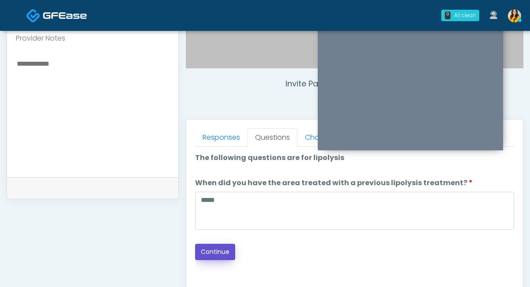
click at [229, 253] on button "Continue" at bounding box center [215, 252] width 40 height 16
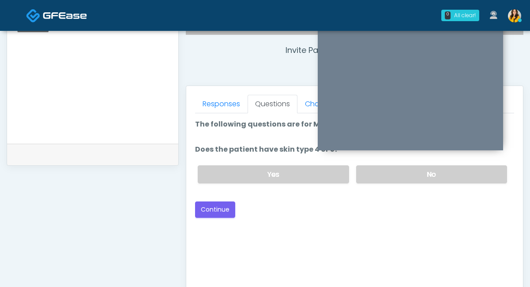
scroll to position [329, 0]
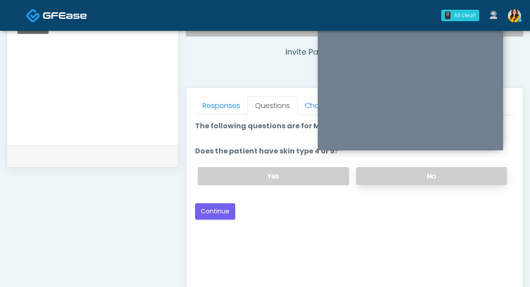
click at [358, 170] on label "No" at bounding box center [431, 176] width 151 height 18
click at [212, 211] on button "Continue" at bounding box center [215, 212] width 40 height 16
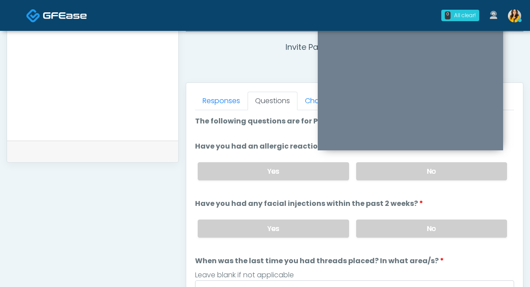
scroll to position [325, 0]
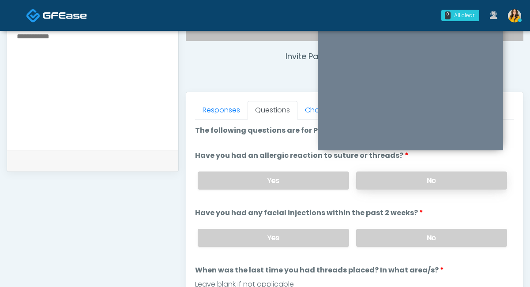
click at [382, 174] on label "No" at bounding box center [431, 181] width 151 height 18
click at [376, 245] on label "No" at bounding box center [431, 238] width 151 height 18
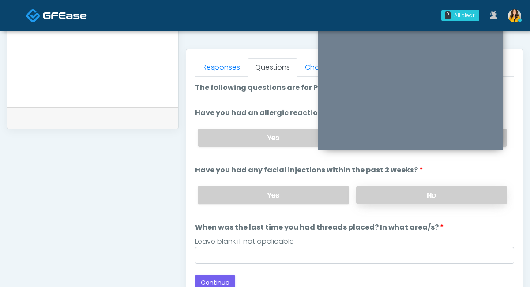
scroll to position [375, 0]
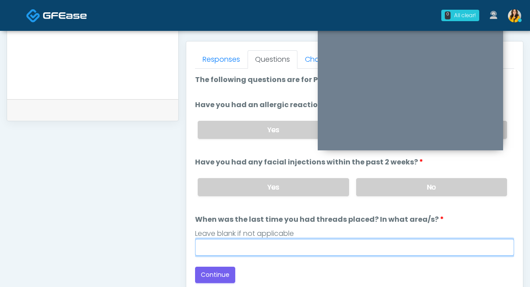
click at [325, 244] on input "When was the last time you had threads placed? In what area/s?" at bounding box center [354, 247] width 319 height 17
type input "*****"
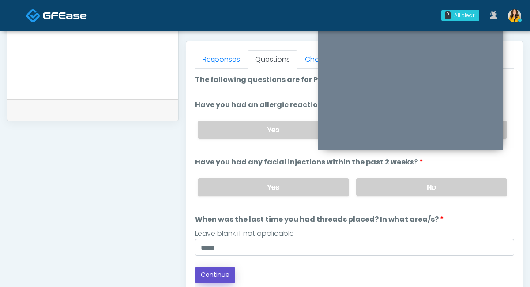
click at [223, 272] on button "Continue" at bounding box center [215, 275] width 40 height 16
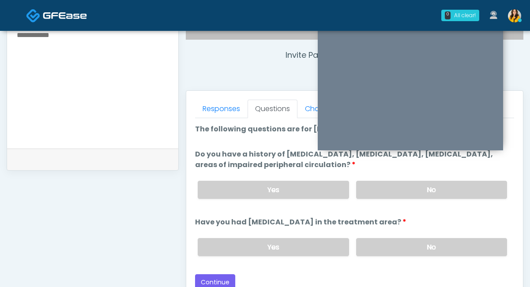
scroll to position [310, 0]
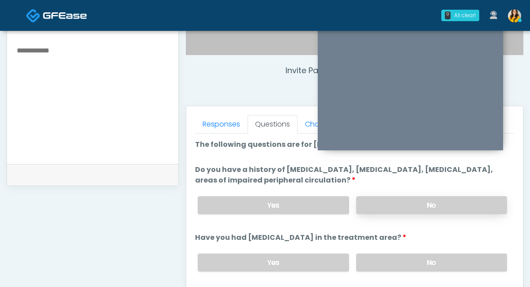
click at [379, 200] on label "No" at bounding box center [431, 205] width 151 height 18
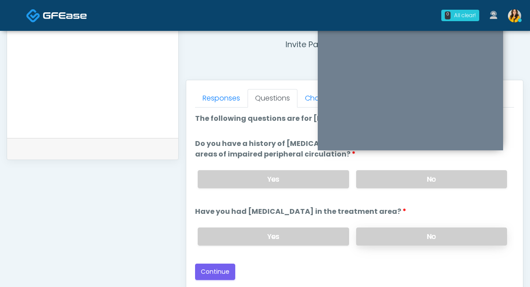
click at [389, 238] on label "No" at bounding box center [431, 237] width 151 height 18
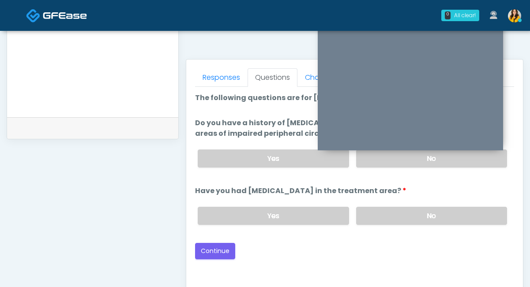
scroll to position [360, 0]
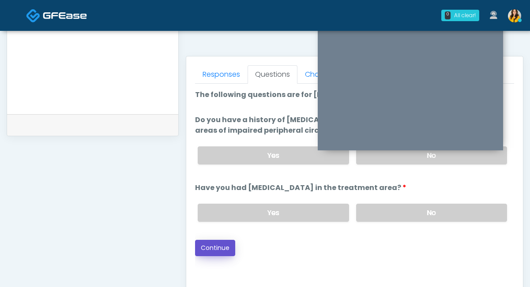
click at [217, 247] on button "Continue" at bounding box center [215, 248] width 40 height 16
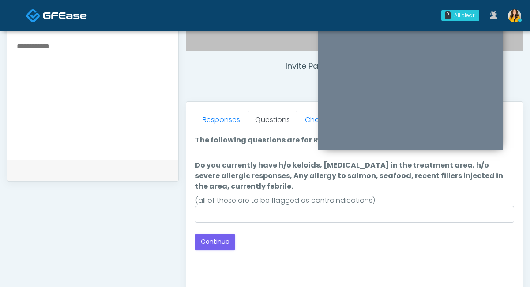
scroll to position [313, 0]
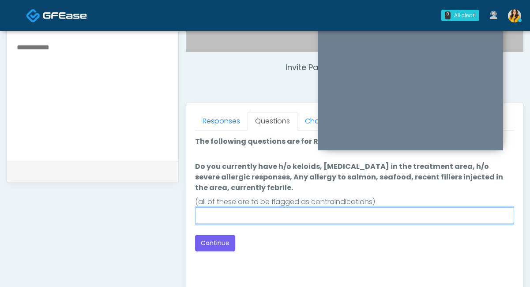
click at [247, 214] on input "Do you currently have h/o keloids, skin infection in the treatment area, h/o se…" at bounding box center [354, 216] width 319 height 17
type input "****"
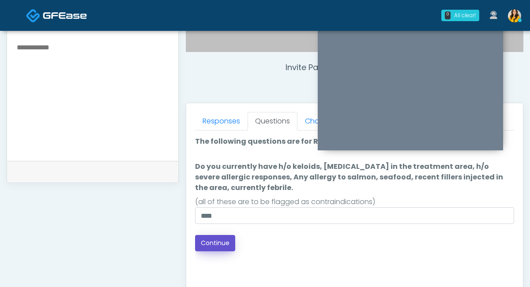
click at [215, 242] on button "Continue" at bounding box center [215, 243] width 40 height 16
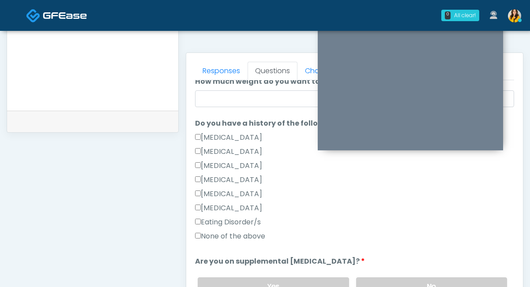
scroll to position [187, 0]
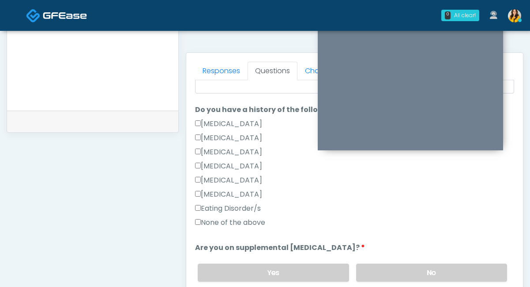
click at [245, 228] on label "None of the above" at bounding box center [230, 223] width 70 height 11
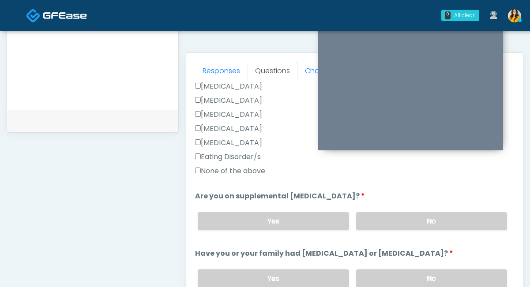
scroll to position [248, 0]
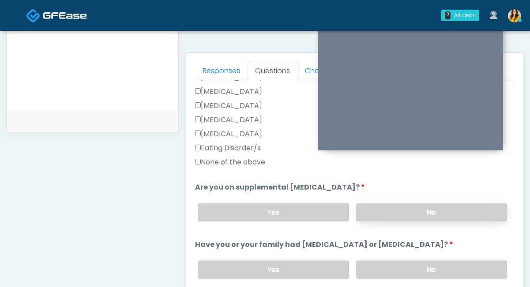
click at [388, 212] on label "No" at bounding box center [431, 213] width 151 height 18
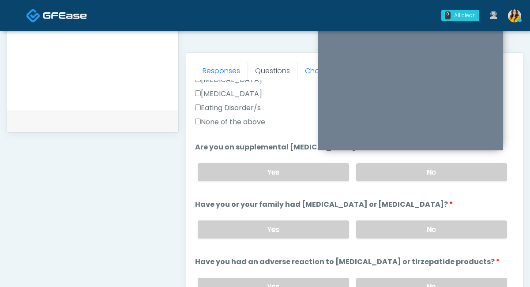
scroll to position [295, 0]
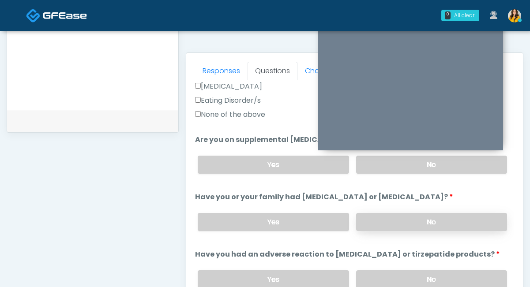
click at [377, 223] on label "No" at bounding box center [431, 222] width 151 height 18
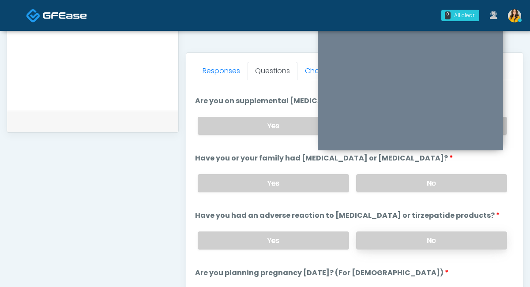
click at [378, 234] on label "No" at bounding box center [431, 241] width 151 height 18
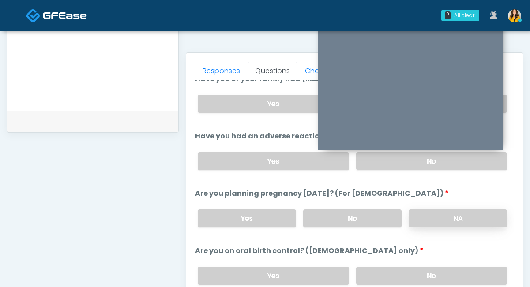
click at [436, 221] on label "NA" at bounding box center [458, 219] width 98 height 18
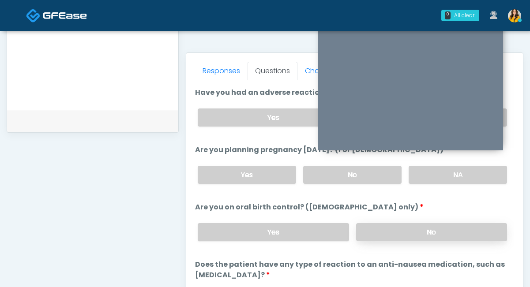
click at [412, 229] on label "No" at bounding box center [431, 232] width 151 height 18
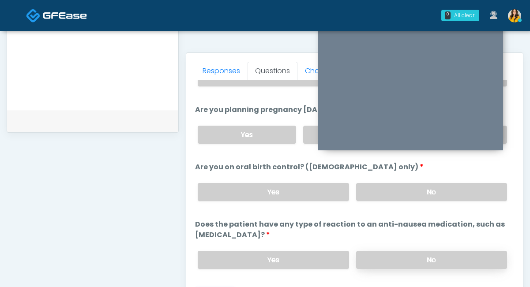
click at [387, 259] on label "No" at bounding box center [431, 260] width 151 height 18
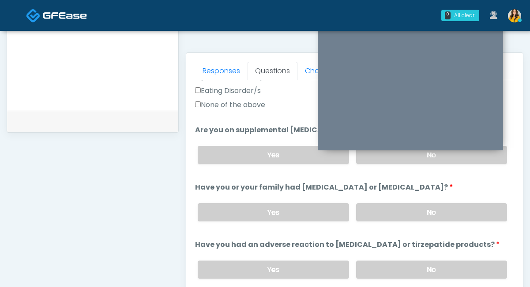
scroll to position [298, 0]
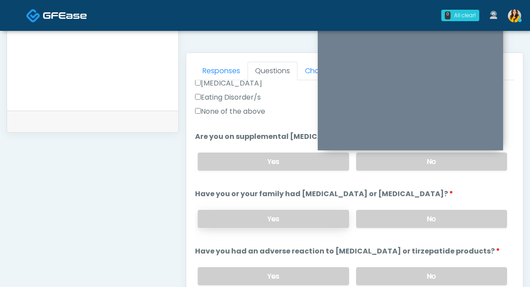
click at [281, 221] on label "Yes" at bounding box center [273, 219] width 151 height 18
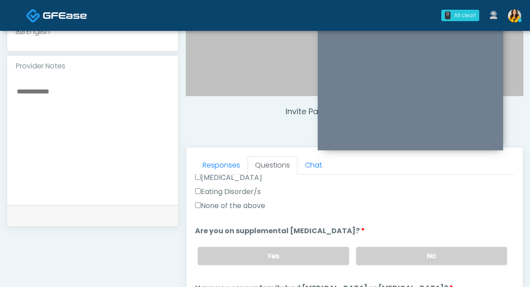
scroll to position [259, 0]
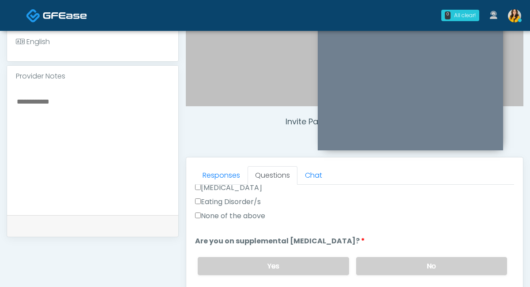
click at [112, 98] on textarea at bounding box center [93, 150] width 154 height 108
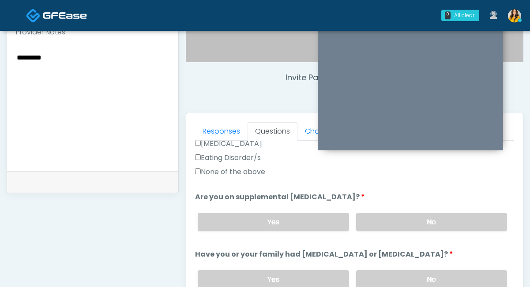
scroll to position [278, 0]
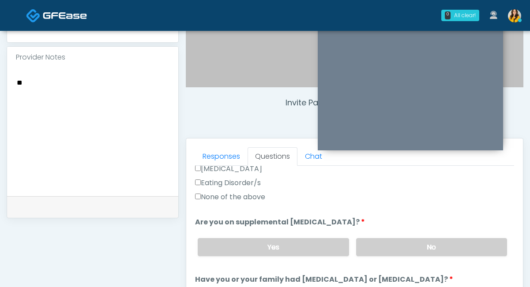
type textarea "*"
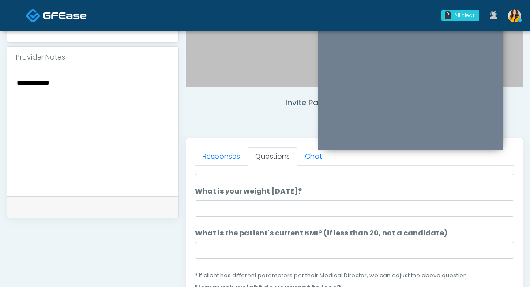
scroll to position [19, 0]
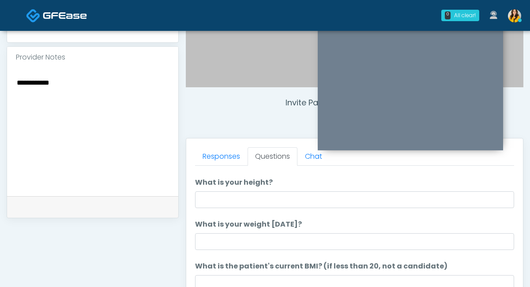
type textarea "**********"
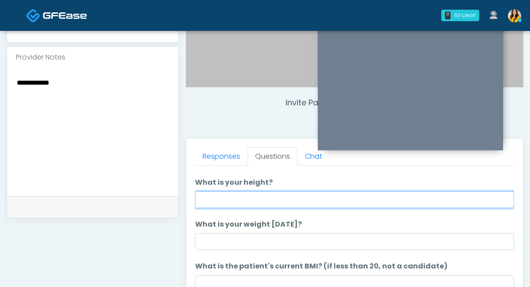
click at [293, 206] on input "What is your height?" at bounding box center [354, 200] width 319 height 17
type input "****"
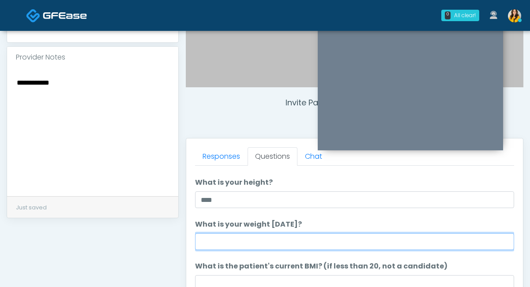
click at [230, 238] on input "What is your weight today?" at bounding box center [354, 242] width 319 height 17
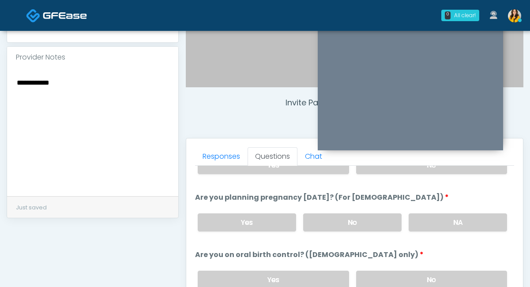
scroll to position [498, 0]
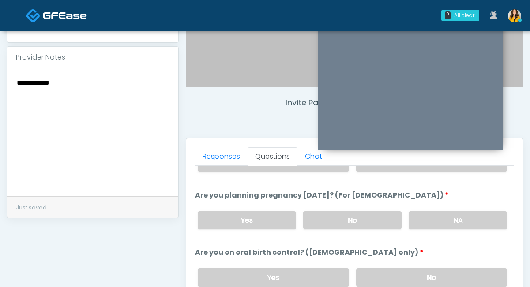
type input "***"
click at [98, 90] on textarea "**********" at bounding box center [93, 131] width 154 height 108
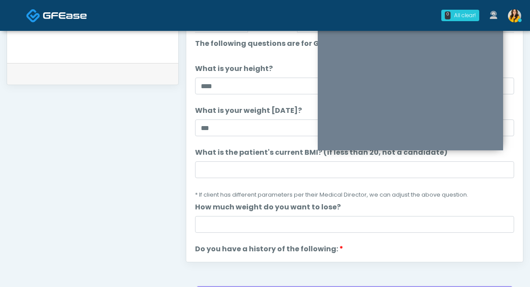
scroll to position [411, 0]
type textarea "**********"
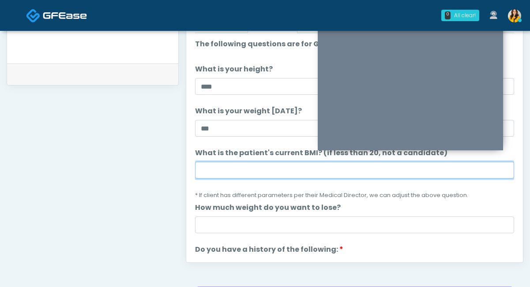
click at [244, 165] on input "What is the patient's current BMI? (if less than 20, not a candidate)" at bounding box center [354, 170] width 319 height 17
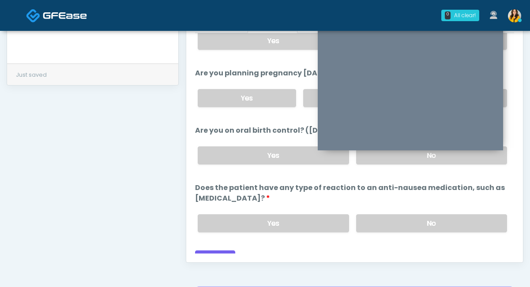
scroll to position [498, 0]
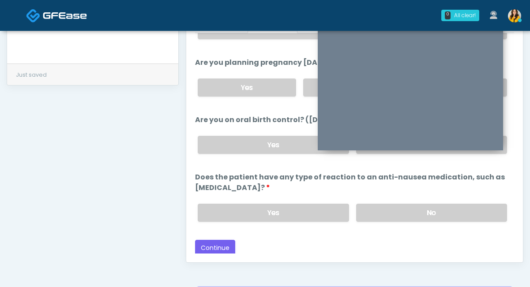
type input "****"
click at [204, 249] on button "Continue" at bounding box center [215, 248] width 40 height 16
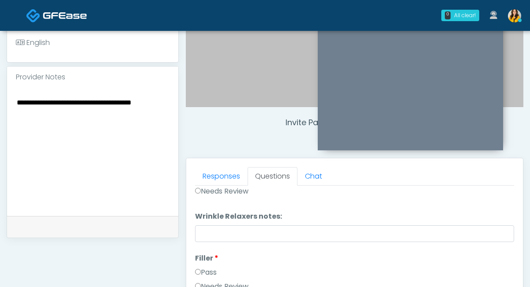
scroll to position [0, 0]
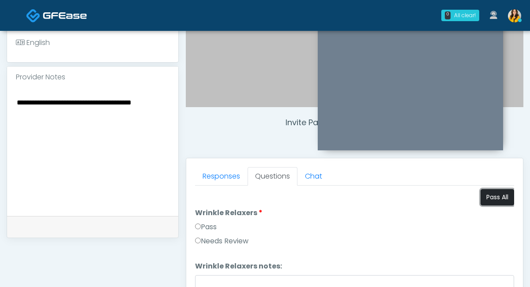
click at [491, 193] on button "Pass All" at bounding box center [498, 197] width 34 height 16
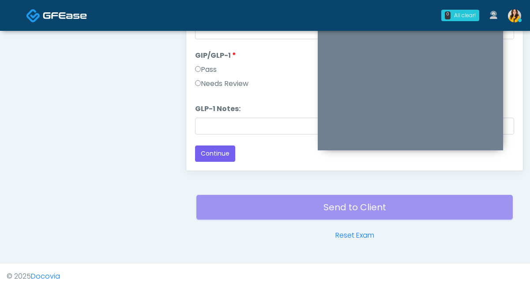
scroll to position [505, 0]
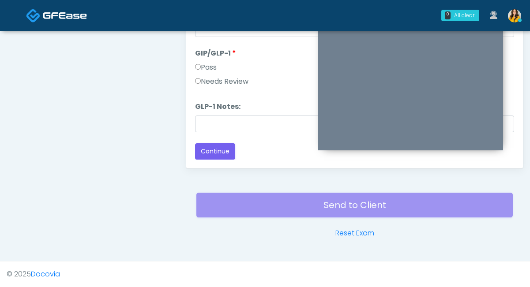
click at [234, 80] on label "Needs Review" at bounding box center [221, 81] width 53 height 11
click at [225, 118] on input "GLP-1 Notes:" at bounding box center [354, 124] width 319 height 17
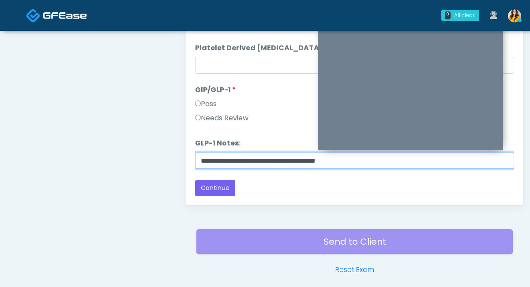
scroll to position [462, 0]
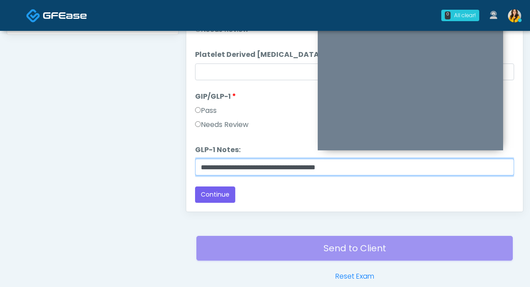
click at [329, 169] on input "**********" at bounding box center [354, 167] width 319 height 17
type input "**********"
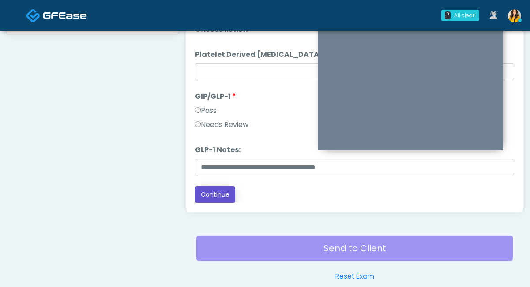
click at [224, 200] on button "Continue" at bounding box center [215, 195] width 40 height 16
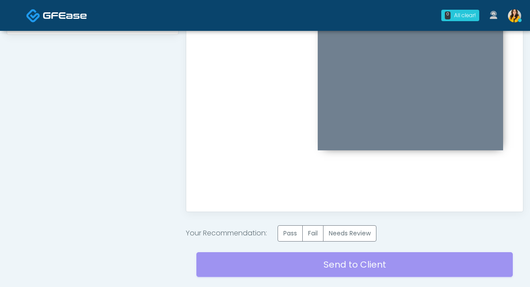
scroll to position [0, 0]
click at [359, 230] on label "Needs Review" at bounding box center [349, 234] width 53 height 16
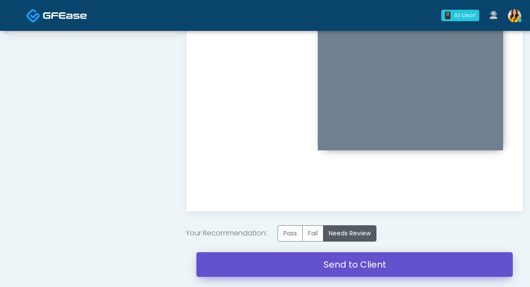
click at [374, 264] on link "Send to Client" at bounding box center [354, 265] width 317 height 25
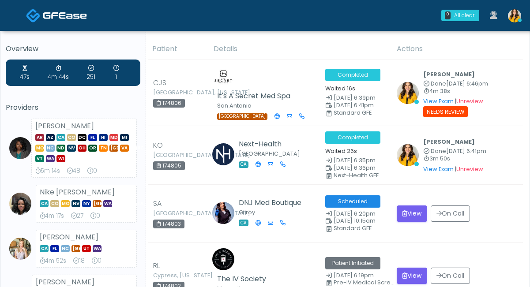
click at [512, 12] on img at bounding box center [514, 15] width 13 height 13
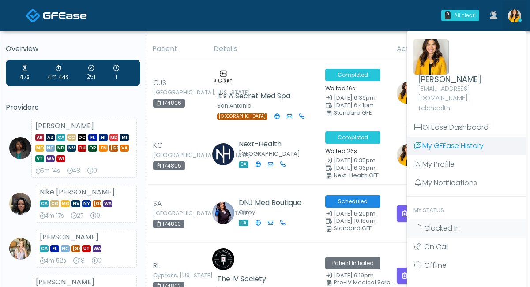
click at [443, 138] on link "My GFEase History" at bounding box center [466, 146] width 119 height 19
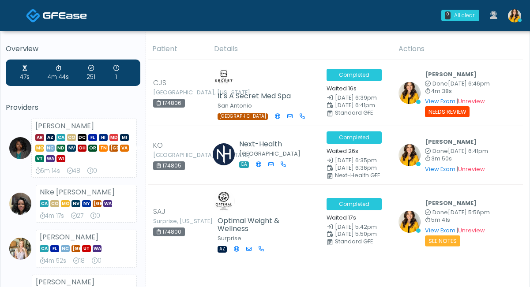
click at [515, 13] on img at bounding box center [514, 15] width 13 height 13
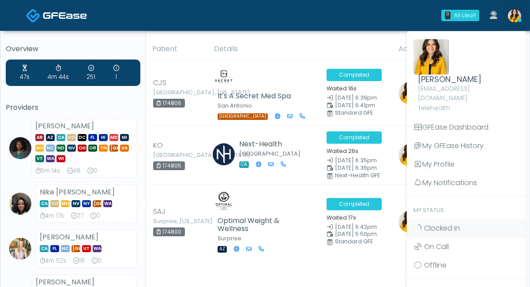
click at [81, 18] on img at bounding box center [65, 15] width 44 height 9
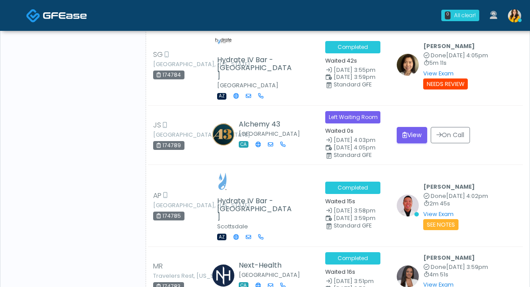
scroll to position [1086, 0]
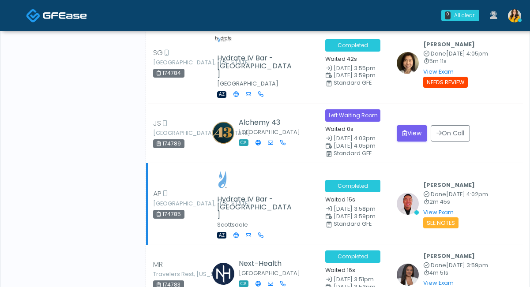
drag, startPoint x: 184, startPoint y: 142, endPoint x: 162, endPoint y: 142, distance: 21.6
click at [162, 210] on div "174785" at bounding box center [168, 214] width 31 height 9
copy div "174785"
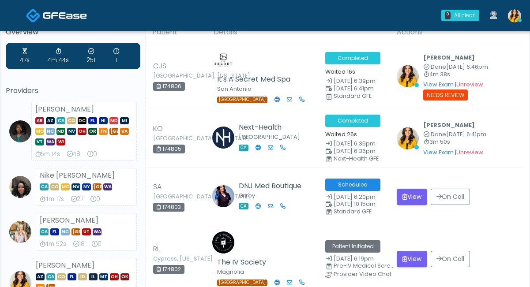
scroll to position [0, 0]
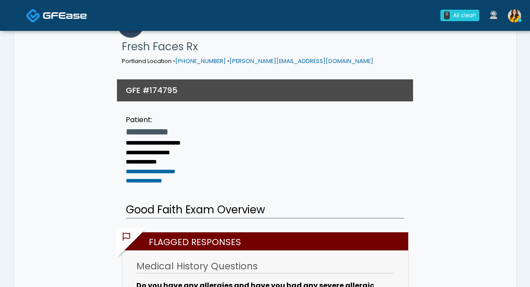
scroll to position [87, 0]
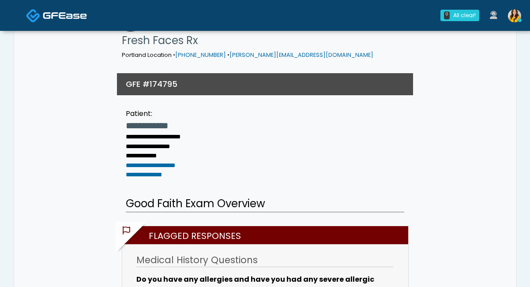
click at [47, 10] on span at bounding box center [65, 15] width 44 height 12
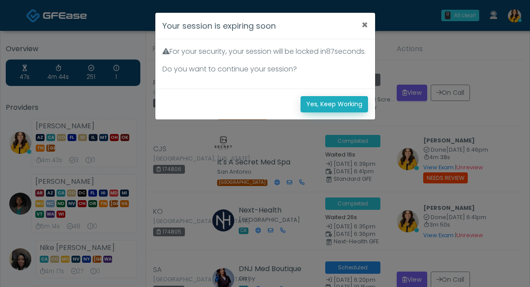
click at [317, 113] on button "Yes, Keep Working" at bounding box center [335, 104] width 68 height 16
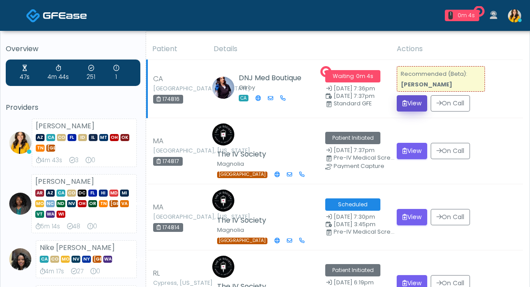
click at [404, 97] on button "View" at bounding box center [412, 103] width 30 height 16
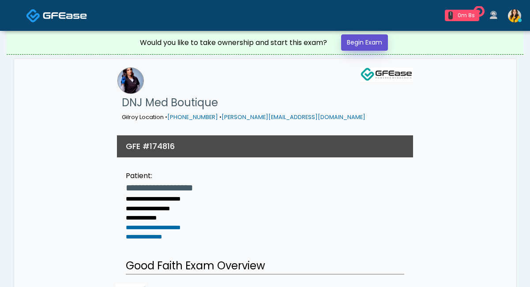
click at [373, 50] on link "Begin Exam" at bounding box center [364, 42] width 47 height 16
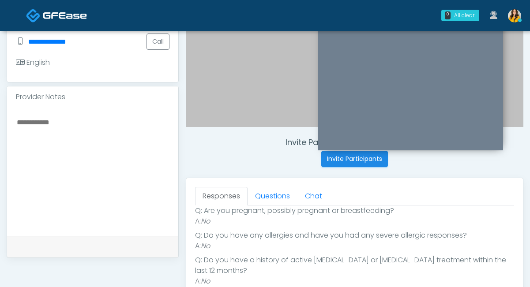
scroll to position [91, 0]
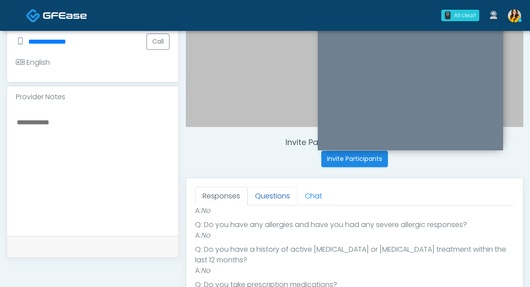
click at [268, 197] on link "Questions" at bounding box center [273, 196] width 50 height 19
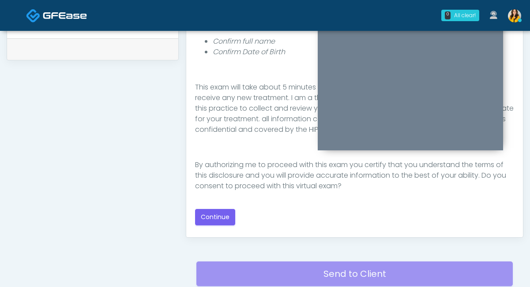
scroll to position [439, 0]
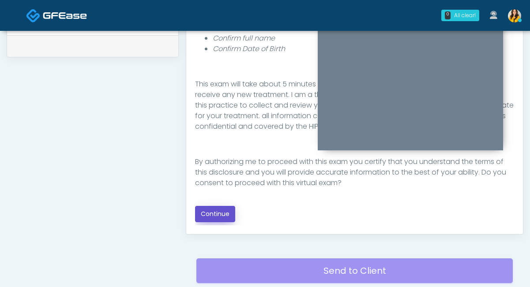
click at [217, 210] on button "Continue" at bounding box center [215, 214] width 40 height 16
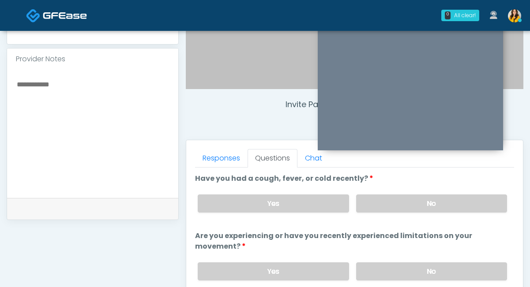
scroll to position [274, 0]
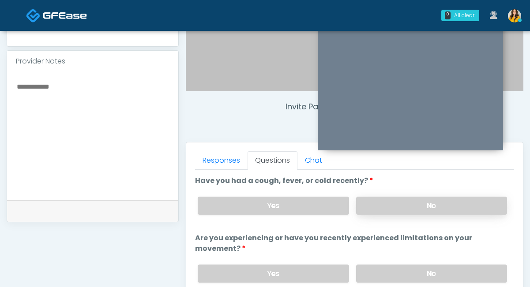
click at [408, 213] on label "No" at bounding box center [431, 206] width 151 height 18
click at [380, 270] on label "No" at bounding box center [431, 274] width 151 height 18
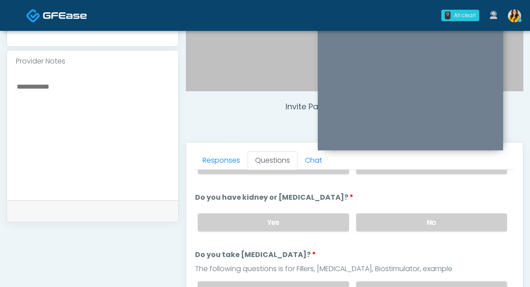
scroll to position [109, 0]
click at [370, 215] on label "No" at bounding box center [431, 222] width 151 height 18
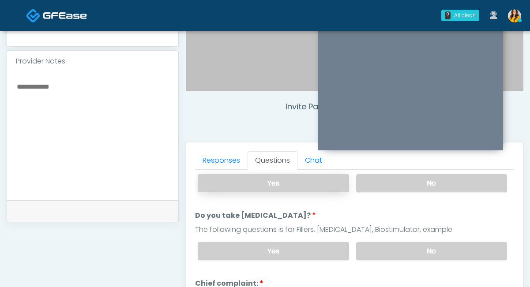
scroll to position [152, 0]
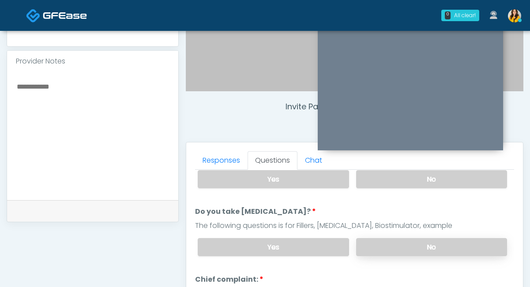
click at [372, 241] on label "No" at bounding box center [431, 247] width 151 height 18
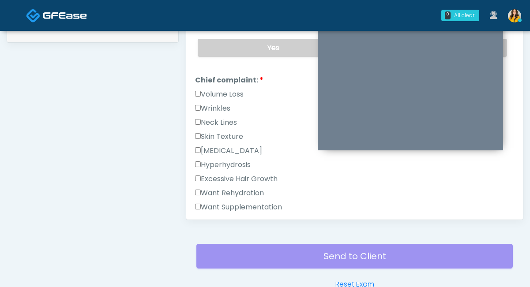
scroll to position [184, 0]
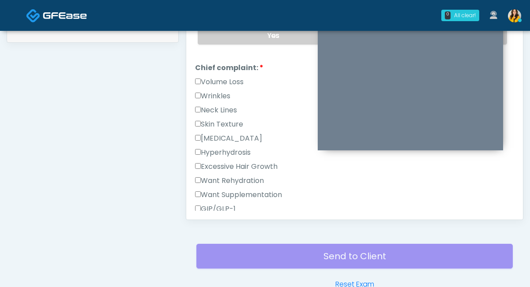
click at [226, 81] on label "Volume Loss" at bounding box center [219, 82] width 49 height 11
click at [223, 94] on label "Wrinkles" at bounding box center [212, 96] width 35 height 11
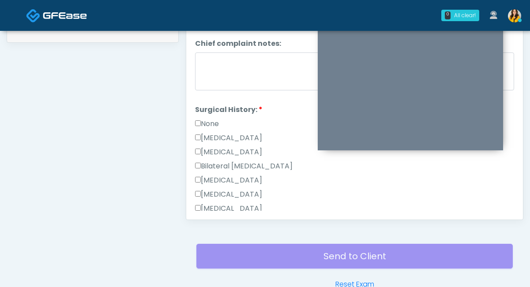
scroll to position [405, 0]
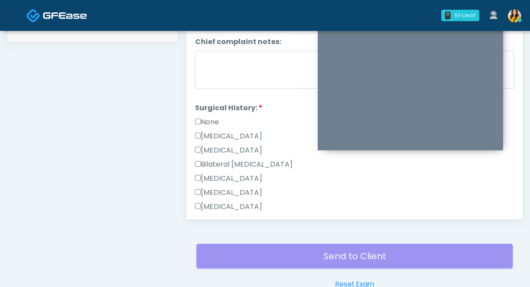
click at [221, 123] on div "None" at bounding box center [354, 124] width 319 height 14
click at [216, 122] on label "None" at bounding box center [207, 122] width 24 height 11
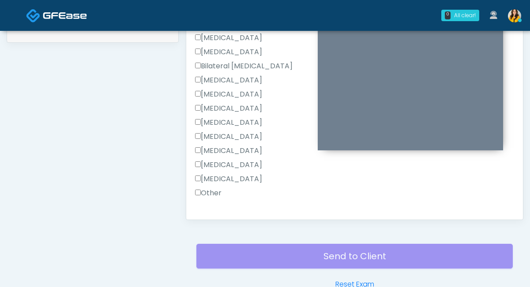
scroll to position [586, 0]
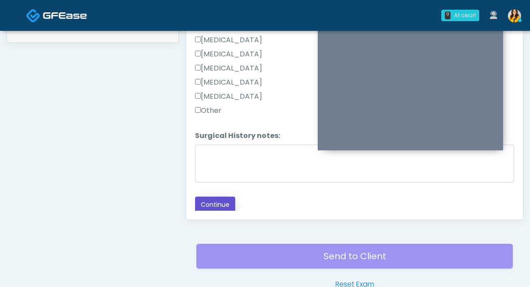
click at [218, 205] on button "Continue" at bounding box center [215, 205] width 40 height 16
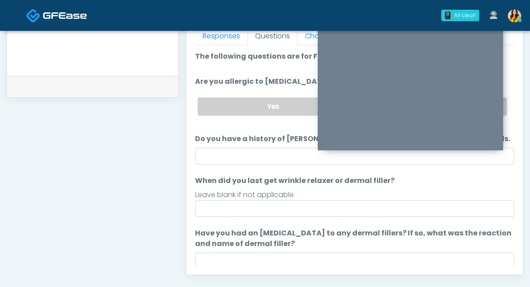
scroll to position [346, 0]
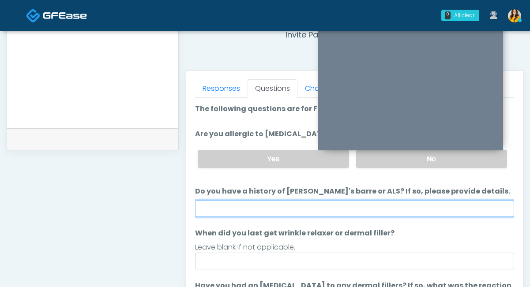
click at [243, 207] on input "Do you have a history of Guillain's barre or ALS? If so, please provide details." at bounding box center [354, 208] width 319 height 17
type input "**"
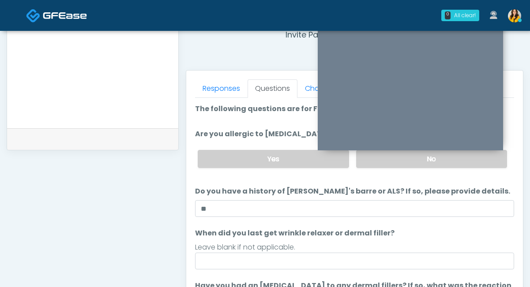
click at [335, 234] on label "When did you last get wrinkle relaxer or dermal filler?" at bounding box center [295, 233] width 200 height 11
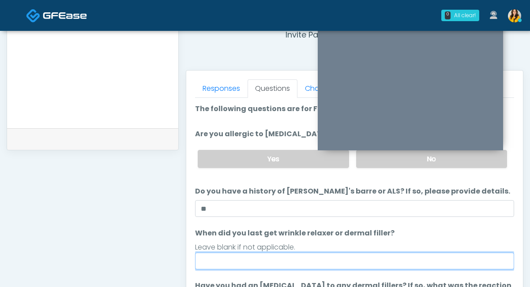
click at [335, 253] on input "When did you last get wrinkle relaxer or dermal filler?" at bounding box center [354, 261] width 319 height 17
click at [276, 256] on input "When did you last get wrinkle relaxer or dermal filler?" at bounding box center [354, 261] width 319 height 17
click at [265, 260] on input "**********" at bounding box center [354, 261] width 319 height 17
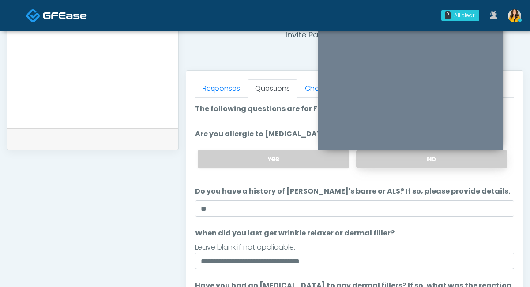
click at [368, 165] on label "No" at bounding box center [431, 159] width 151 height 18
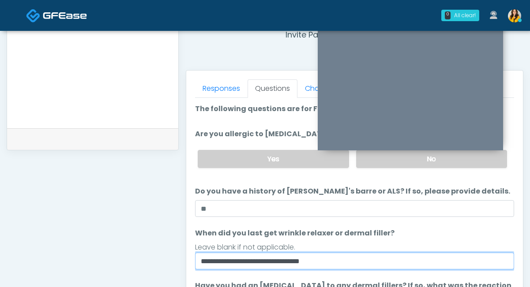
click at [267, 260] on input "**********" at bounding box center [354, 261] width 319 height 17
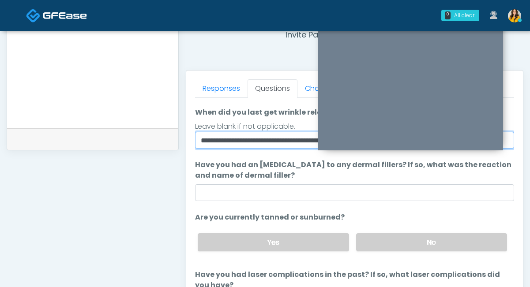
scroll to position [151, 0]
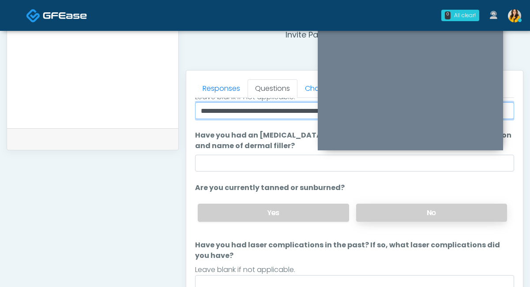
type input "**********"
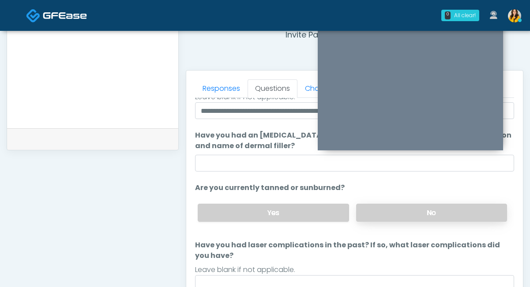
click at [363, 211] on label "No" at bounding box center [431, 213] width 151 height 18
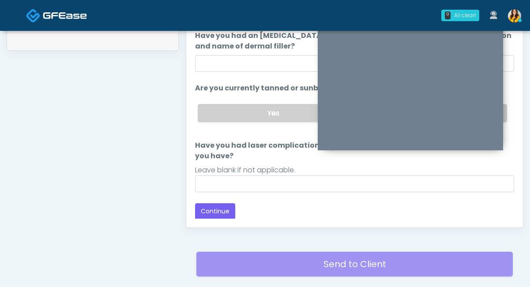
scroll to position [451, 0]
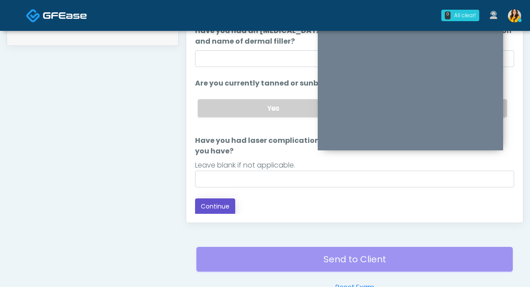
click at [199, 211] on button "Continue" at bounding box center [215, 207] width 40 height 16
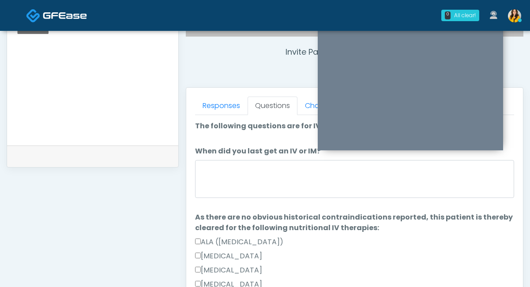
scroll to position [316, 0]
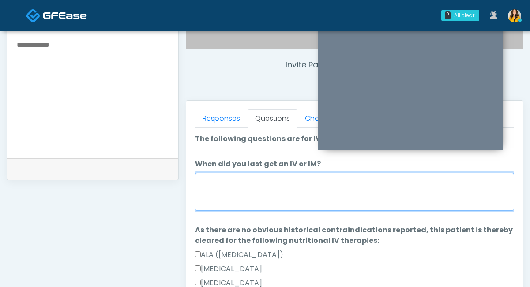
click at [252, 192] on textarea "When did you last get an IV or IM?" at bounding box center [354, 192] width 319 height 38
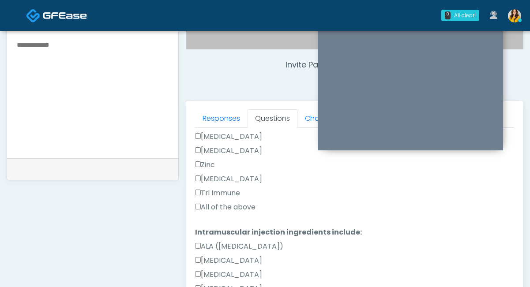
scroll to position [321, 0]
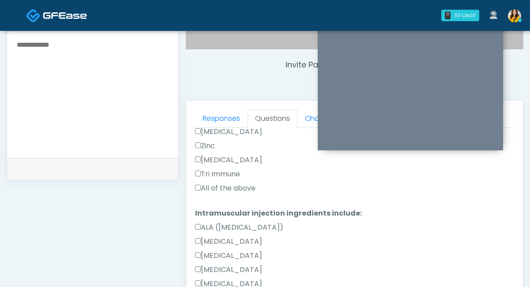
type textarea "*********"
click at [217, 188] on label "All of the above" at bounding box center [225, 188] width 60 height 11
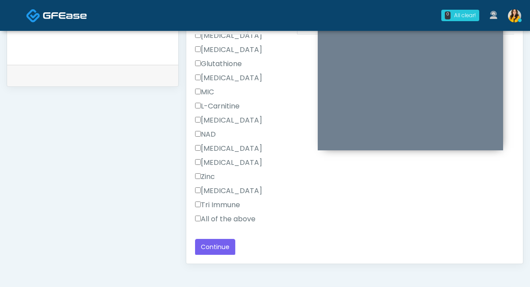
scroll to position [420, 0]
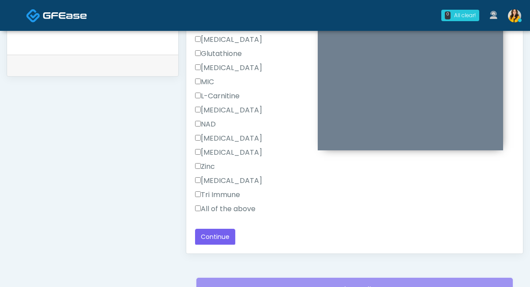
click at [213, 206] on label "All of the above" at bounding box center [225, 209] width 60 height 11
click at [211, 234] on button "Continue" at bounding box center [215, 237] width 40 height 16
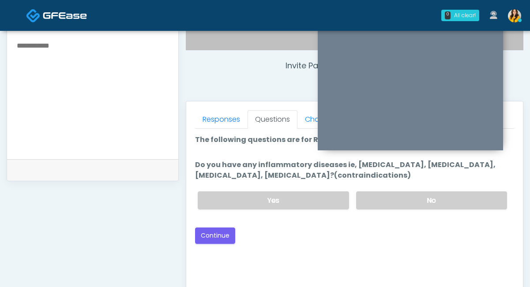
scroll to position [309, 0]
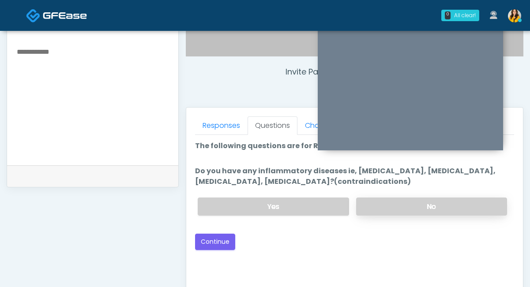
click at [376, 200] on label "No" at bounding box center [431, 207] width 151 height 18
click at [213, 245] on button "Continue" at bounding box center [215, 242] width 40 height 16
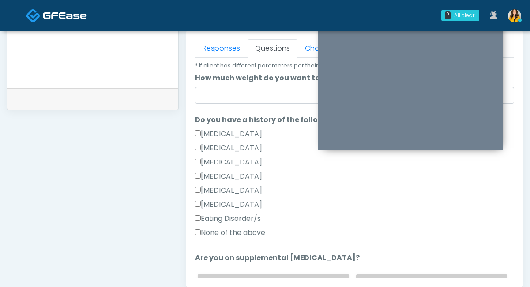
scroll to position [200, 0]
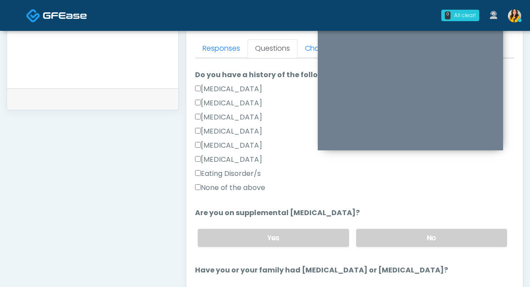
click at [236, 193] on div "None of the above" at bounding box center [354, 190] width 319 height 14
click at [226, 187] on label "None of the above" at bounding box center [230, 188] width 70 height 11
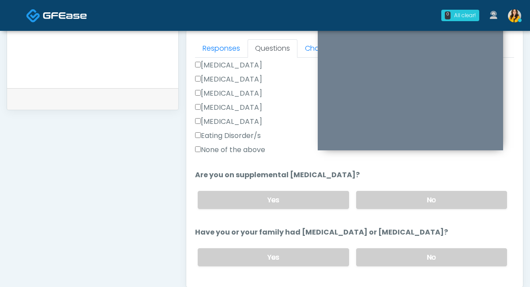
scroll to position [241, 0]
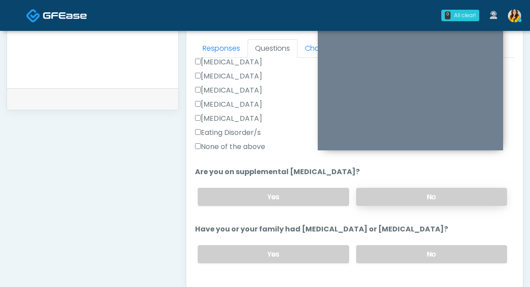
click at [383, 201] on label "No" at bounding box center [431, 197] width 151 height 18
click at [370, 247] on label "No" at bounding box center [431, 254] width 151 height 18
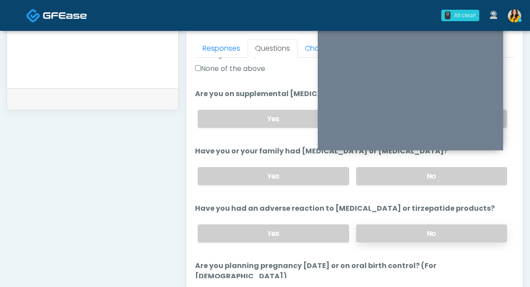
click at [366, 232] on label "No" at bounding box center [431, 234] width 151 height 18
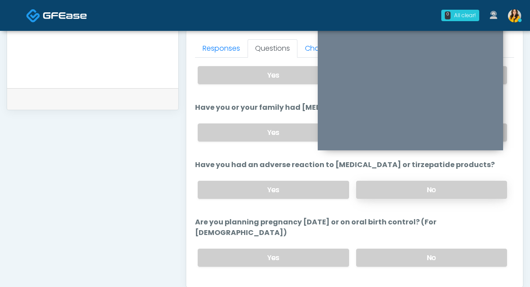
scroll to position [391, 0]
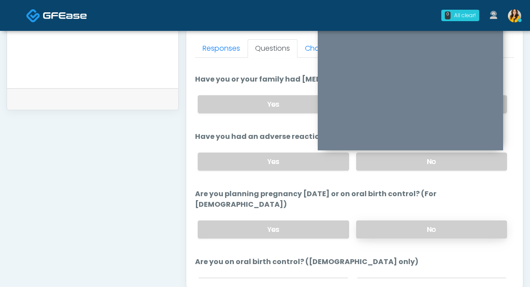
click at [370, 221] on label "No" at bounding box center [431, 230] width 151 height 18
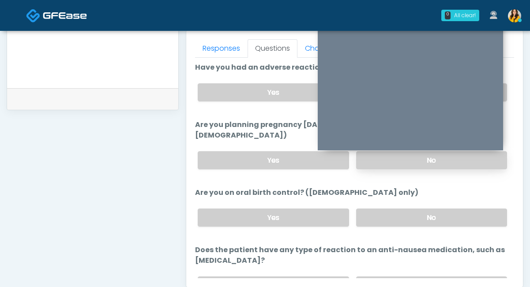
scroll to position [469, 0]
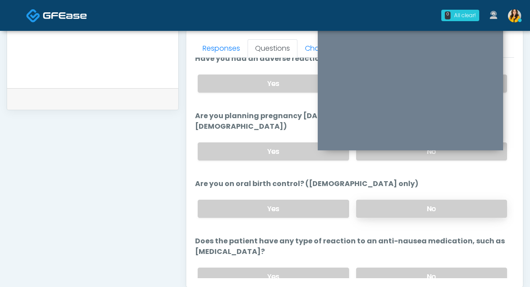
click at [360, 200] on label "No" at bounding box center [431, 209] width 151 height 18
click at [366, 261] on div "Yes No" at bounding box center [353, 277] width 324 height 32
click at [361, 268] on label "No" at bounding box center [431, 277] width 151 height 18
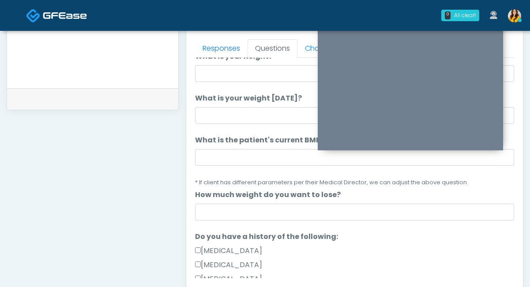
scroll to position [1, 0]
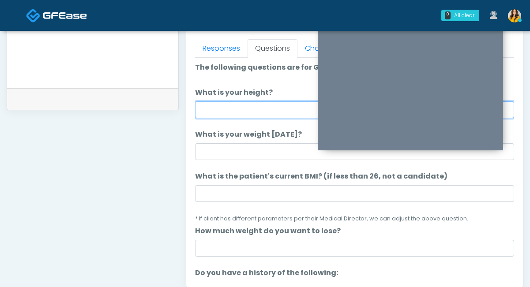
click at [251, 112] on input "What is your height?" at bounding box center [354, 110] width 319 height 17
type input "****"
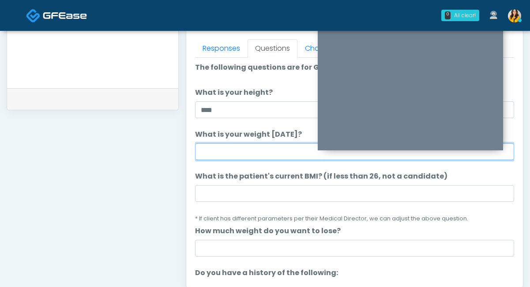
click at [230, 145] on input "What is your weight today?" at bounding box center [354, 152] width 319 height 17
type input "***"
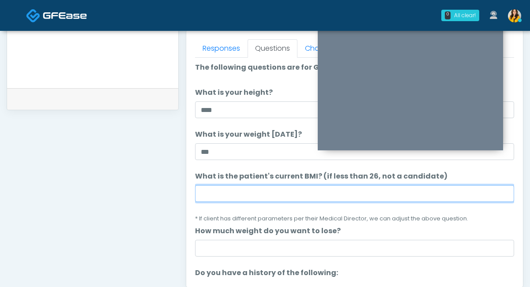
click at [279, 191] on input "What is the patient's current BMI? (if less than 26, not a candidate)" at bounding box center [354, 193] width 319 height 17
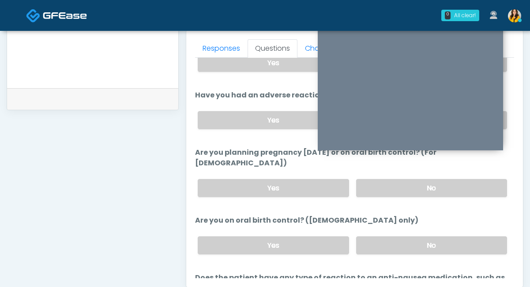
scroll to position [498, 0]
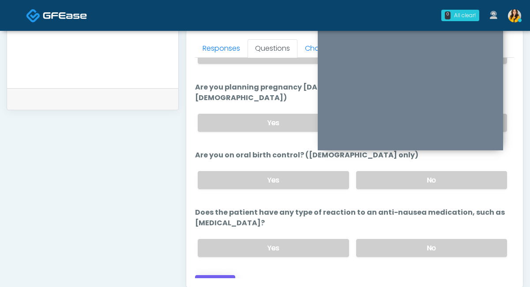
type input "****"
click at [210, 276] on button "Continue" at bounding box center [215, 284] width 40 height 16
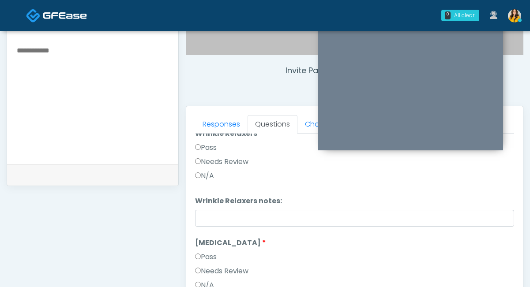
scroll to position [0, 0]
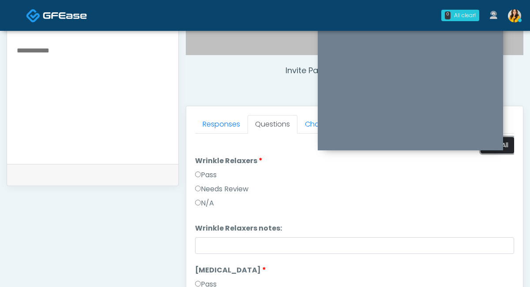
click at [505, 148] on button "Pass All" at bounding box center [498, 145] width 34 height 16
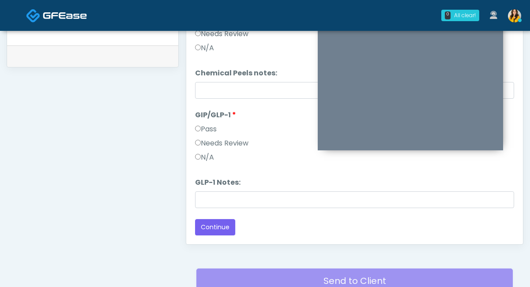
scroll to position [442, 0]
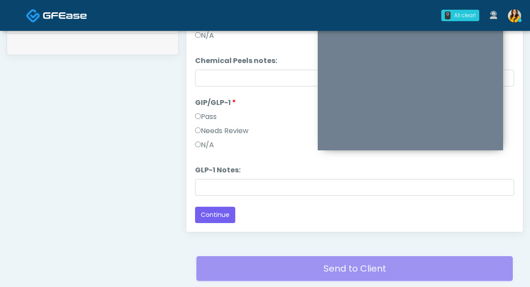
click at [225, 135] on label "Needs Review" at bounding box center [221, 131] width 53 height 11
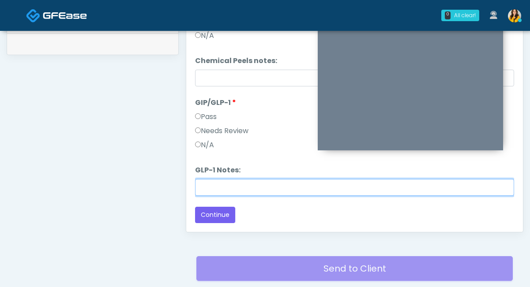
click at [223, 192] on input "GLP-1 Notes:" at bounding box center [354, 187] width 319 height 17
drag, startPoint x: 243, startPoint y: 182, endPoint x: 185, endPoint y: 183, distance: 58.3
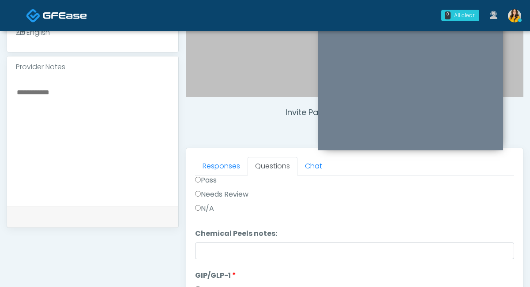
scroll to position [265, 0]
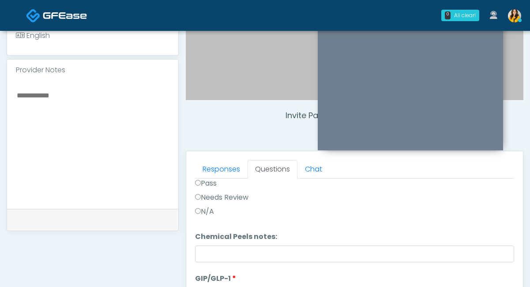
type input "********"
click at [100, 106] on textarea at bounding box center [93, 144] width 154 height 108
paste textarea "********"
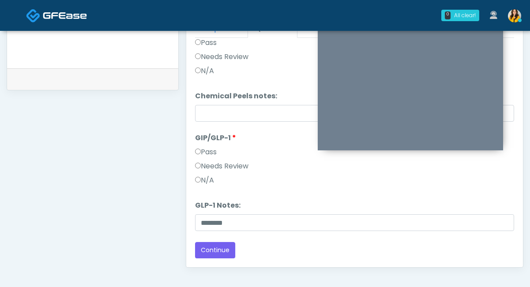
scroll to position [408, 0]
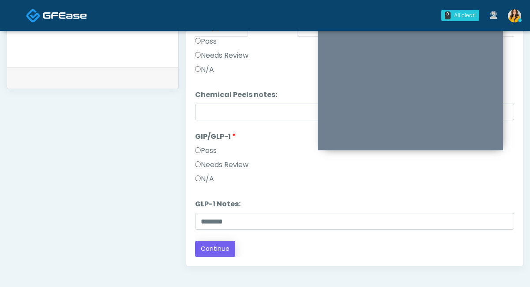
type textarea "********"
click at [221, 248] on button "Continue" at bounding box center [215, 249] width 40 height 16
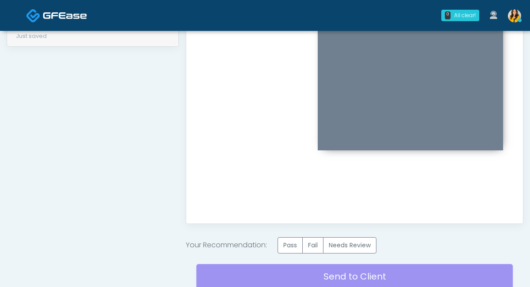
scroll to position [459, 0]
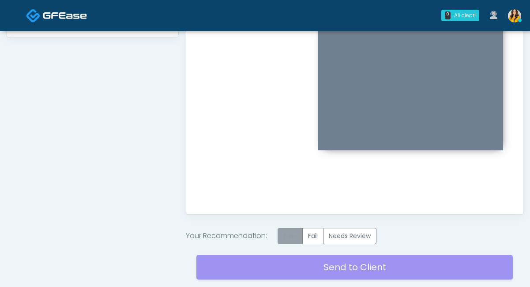
click at [293, 235] on label "Pass" at bounding box center [290, 236] width 25 height 16
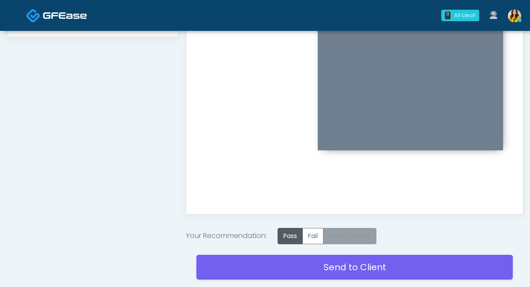
click at [352, 240] on label "Needs Review" at bounding box center [349, 236] width 53 height 16
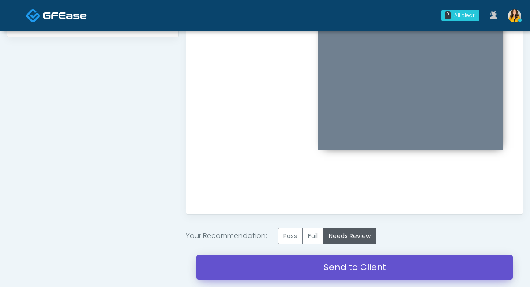
click at [344, 274] on link "Send to Client" at bounding box center [354, 267] width 317 height 25
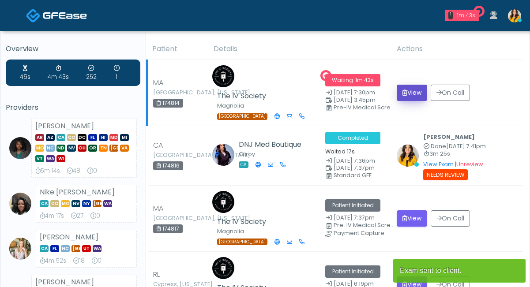
click at [406, 94] on button "View" at bounding box center [412, 93] width 30 height 16
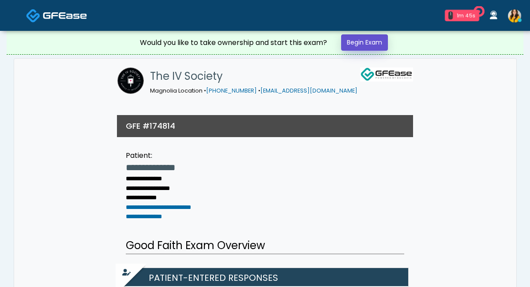
click at [365, 50] on link "Begin Exam" at bounding box center [364, 42] width 47 height 16
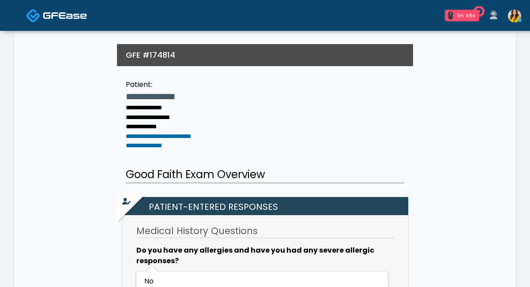
scroll to position [94, 0]
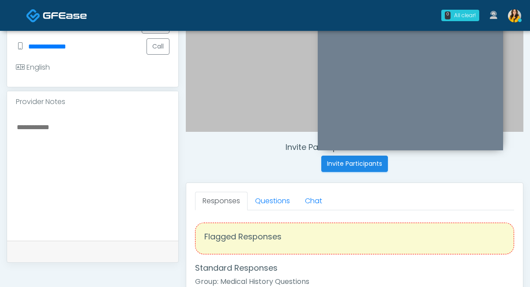
scroll to position [242, 0]
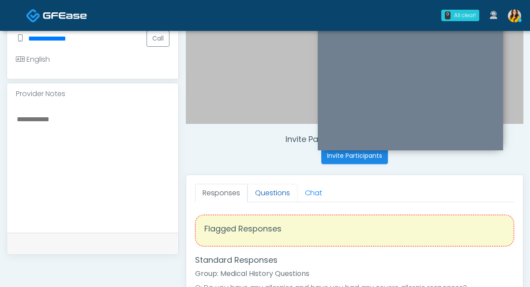
click at [269, 195] on link "Questions" at bounding box center [273, 193] width 50 height 19
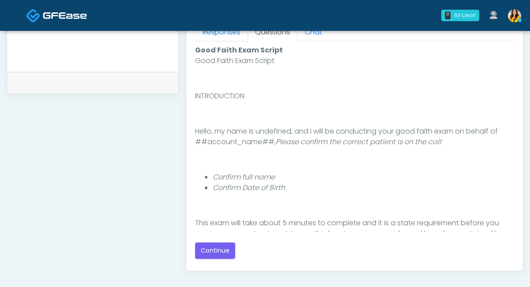
scroll to position [505, 0]
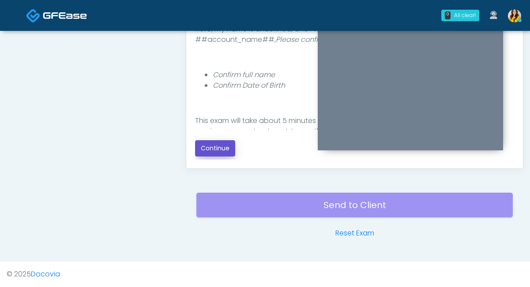
click at [219, 148] on button "Continue" at bounding box center [215, 148] width 40 height 16
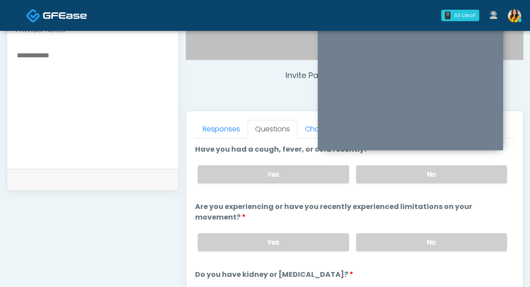
scroll to position [290, 0]
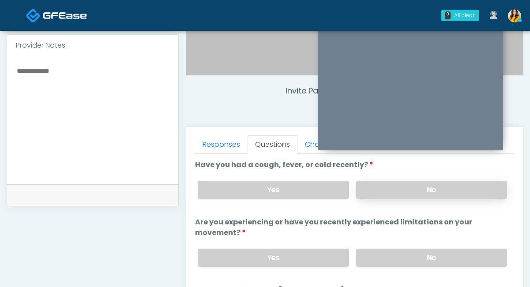
click at [376, 195] on label "No" at bounding box center [431, 190] width 151 height 18
click at [81, 101] on textarea at bounding box center [93, 119] width 154 height 108
type textarea "********"
click at [381, 258] on label "No" at bounding box center [431, 258] width 151 height 18
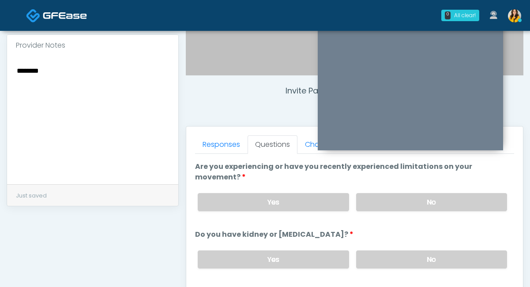
scroll to position [71, 0]
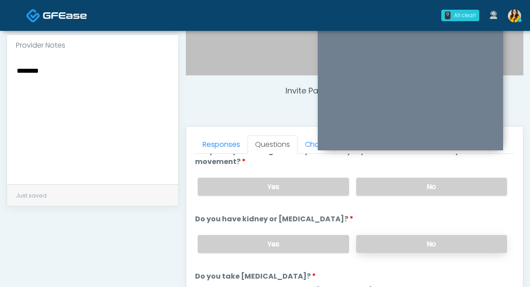
click at [371, 242] on label "No" at bounding box center [431, 244] width 151 height 18
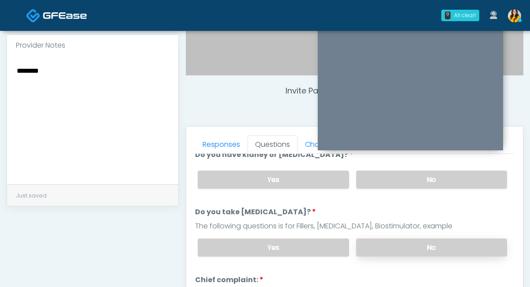
click at [377, 241] on label "No" at bounding box center [431, 248] width 151 height 18
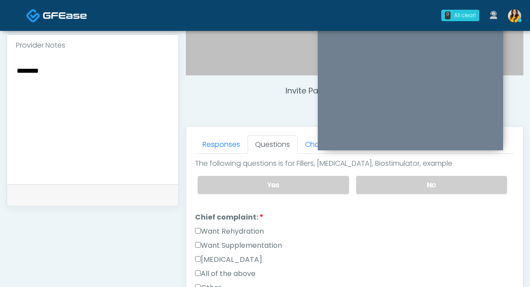
scroll to position [213, 0]
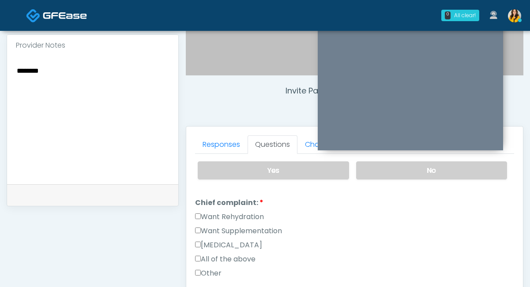
click at [232, 212] on label "Want Rehydration" at bounding box center [229, 217] width 69 height 11
click at [237, 227] on label "Want Supplementation" at bounding box center [238, 231] width 87 height 11
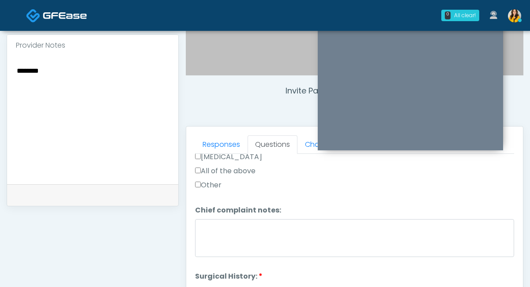
scroll to position [368, 0]
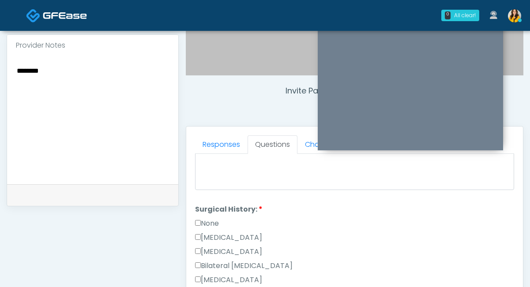
click at [217, 223] on label "None" at bounding box center [207, 224] width 24 height 11
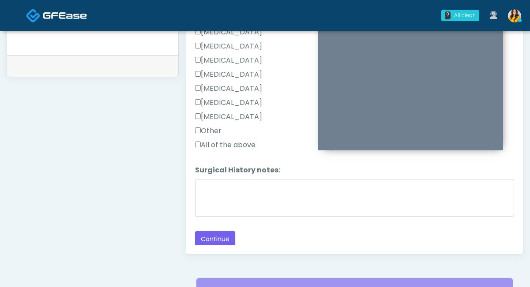
scroll to position [436, 0]
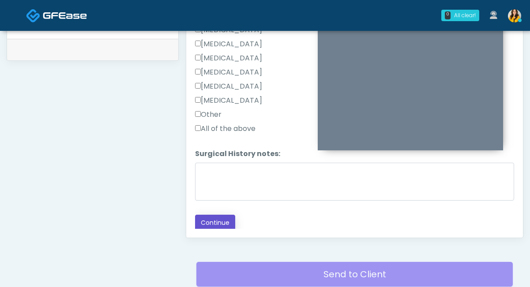
click at [220, 220] on button "Continue" at bounding box center [215, 223] width 40 height 16
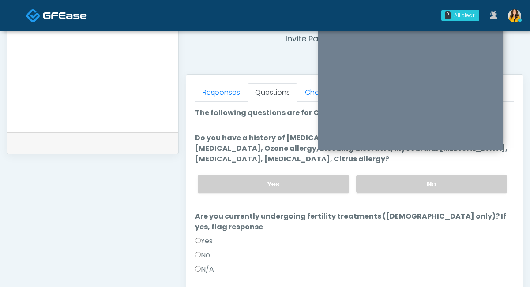
scroll to position [342, 0]
click at [379, 195] on div "Yes No" at bounding box center [353, 185] width 324 height 32
click at [370, 186] on label "No" at bounding box center [431, 185] width 151 height 18
click at [209, 251] on label "No" at bounding box center [202, 256] width 15 height 11
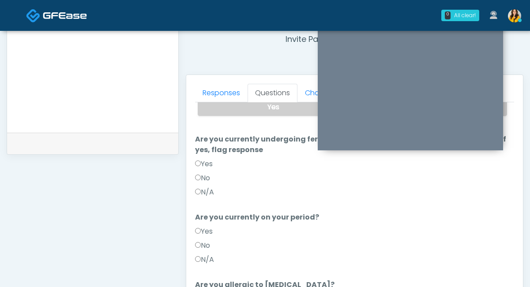
click at [207, 241] on label "No" at bounding box center [202, 246] width 15 height 11
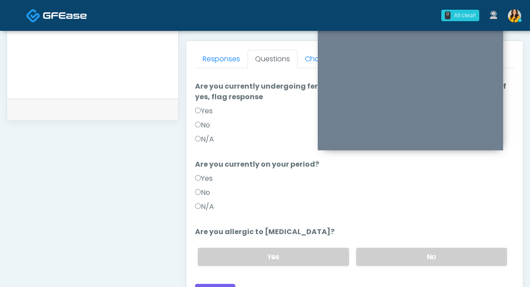
scroll to position [379, 0]
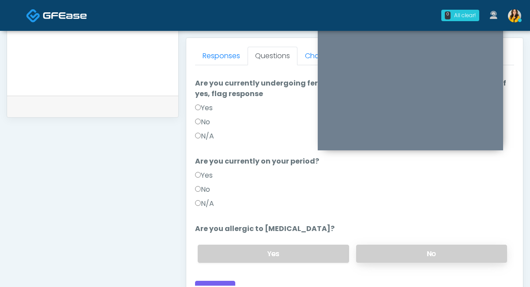
click at [403, 245] on label "No" at bounding box center [431, 254] width 151 height 18
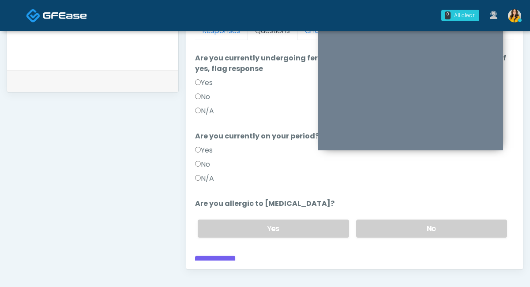
scroll to position [411, 0]
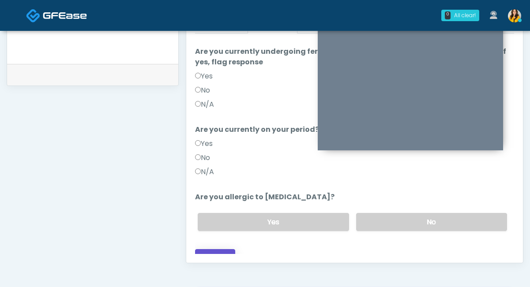
click at [215, 249] on button "Continue" at bounding box center [215, 257] width 40 height 16
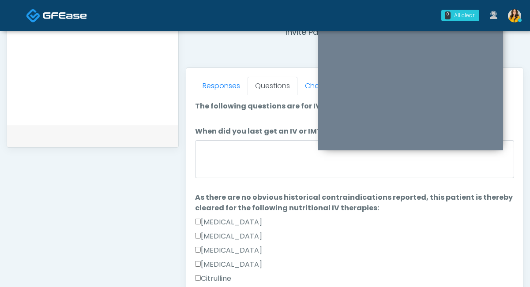
scroll to position [0, 0]
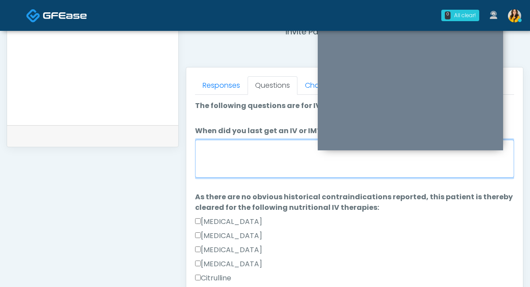
click at [255, 161] on textarea "When did you last get an IV or IM?" at bounding box center [354, 159] width 319 height 38
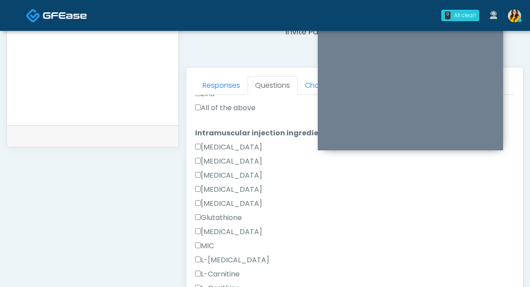
type textarea "**********"
click at [209, 103] on label "All of the above" at bounding box center [225, 108] width 60 height 11
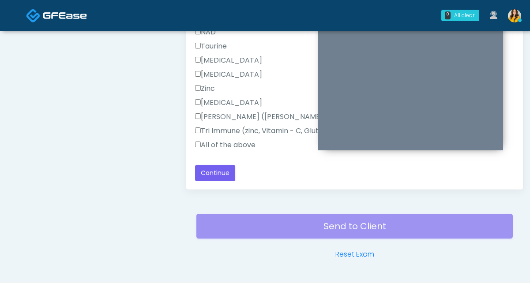
click at [219, 140] on label "All of the above" at bounding box center [225, 145] width 60 height 11
click at [209, 181] on div "Responses Questions Chat Good Faith Exam Script Good Faith Exam Script INTRODUC…" at bounding box center [354, 61] width 337 height 257
click at [228, 171] on button "Continue" at bounding box center [215, 173] width 40 height 16
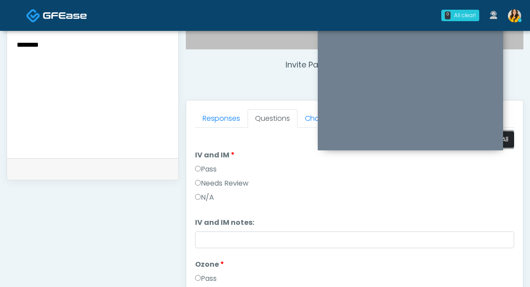
click at [508, 140] on button "Pass All" at bounding box center [498, 140] width 34 height 16
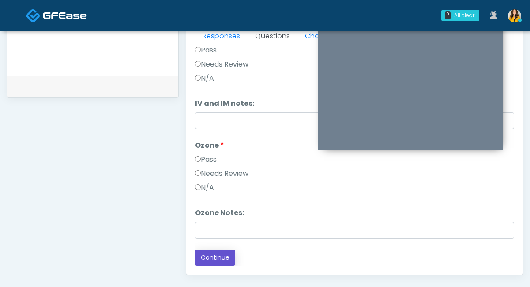
click at [214, 259] on button "Continue" at bounding box center [215, 258] width 40 height 16
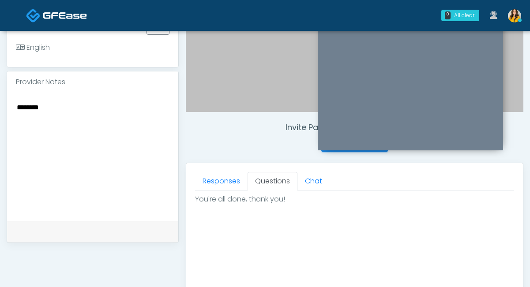
click at [19, 110] on textarea "********" at bounding box center [93, 156] width 154 height 108
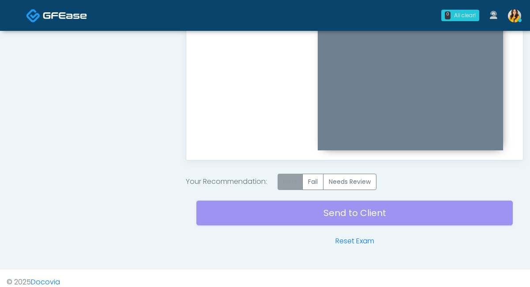
type textarea "**********"
click at [292, 182] on label "Pass" at bounding box center [290, 182] width 25 height 16
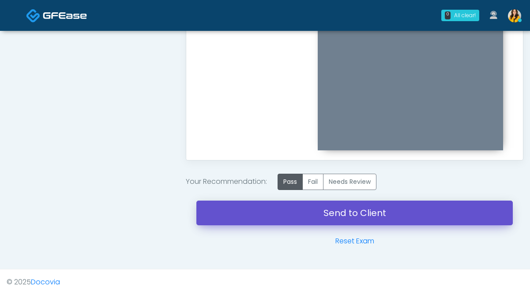
click at [351, 216] on link "Send to Client" at bounding box center [354, 213] width 317 height 25
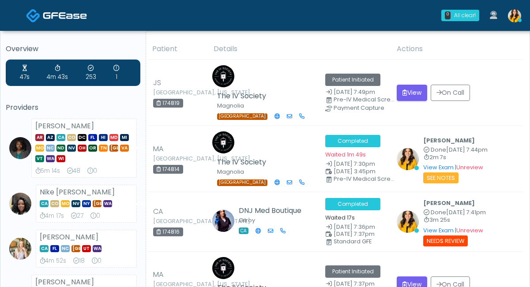
click at [342, 29] on div "0 All clear! All clear! [PERSON_NAME] AR AZ CA CO DC [GEOGRAPHIC_DATA] HI MD MI…" at bounding box center [318, 15] width 417 height 29
click at [519, 21] on icon at bounding box center [520, 21] width 4 height 4
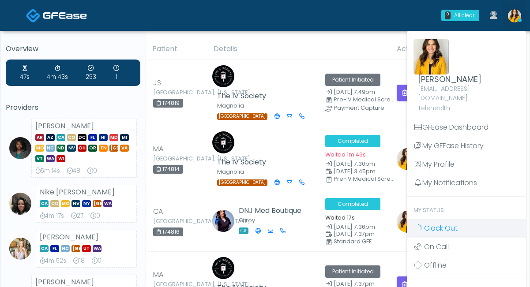
click at [425, 223] on span "Clock Out" at bounding box center [441, 228] width 34 height 10
